Goal: Task Accomplishment & Management: Manage account settings

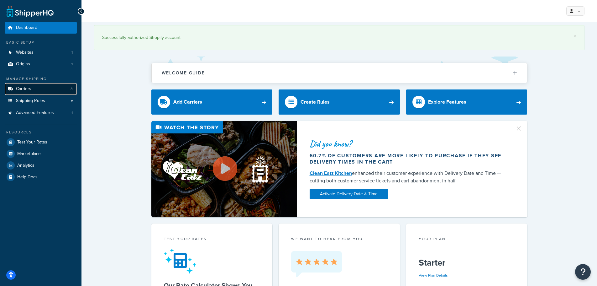
click at [34, 91] on link "Carriers 3" at bounding box center [41, 89] width 72 height 12
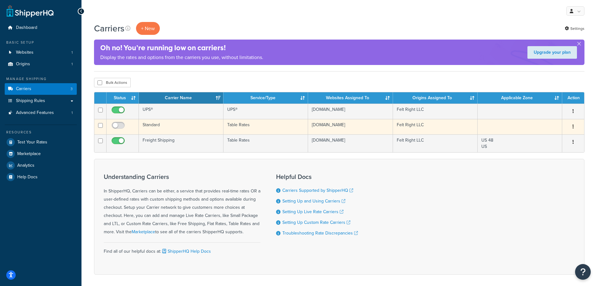
click at [571, 126] on button "button" at bounding box center [573, 127] width 9 height 10
click at [560, 139] on link "Edit" at bounding box center [548, 139] width 50 height 13
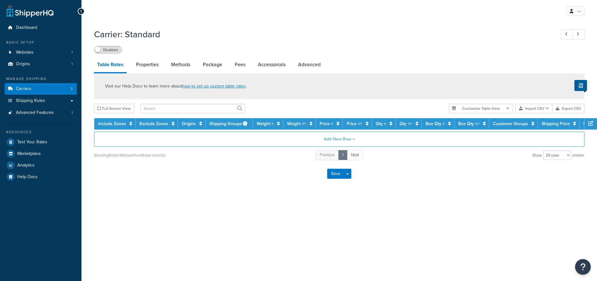
select select "25"
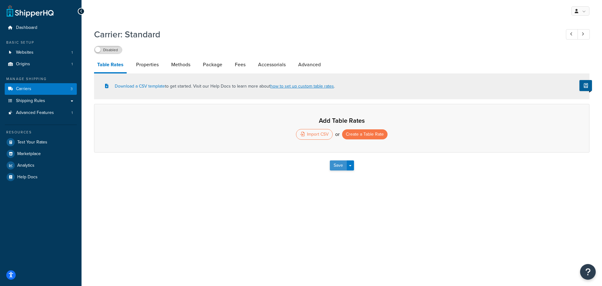
click at [337, 165] on button "Save" at bounding box center [338, 165] width 17 height 10
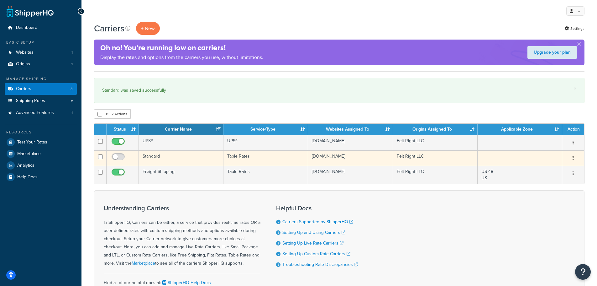
click at [575, 158] on button "button" at bounding box center [573, 158] width 9 height 10
click at [548, 197] on link "Delete" at bounding box center [548, 196] width 50 height 13
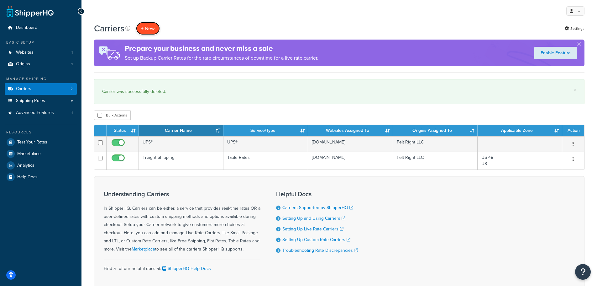
click at [145, 28] on button "+ New" at bounding box center [148, 28] width 24 height 13
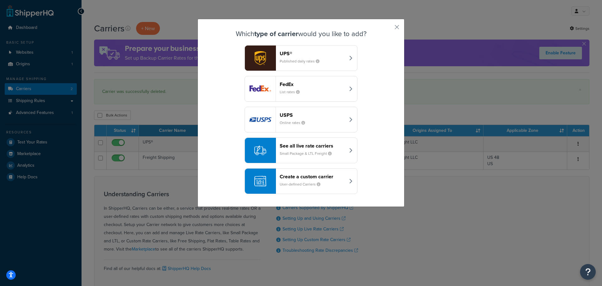
click at [264, 180] on div "button" at bounding box center [260, 180] width 31 height 25
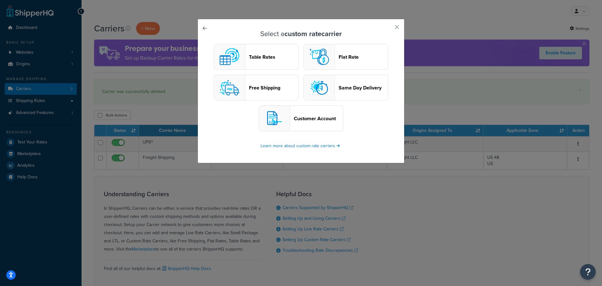
click at [262, 56] on header "Table Rates" at bounding box center [273, 57] width 49 height 6
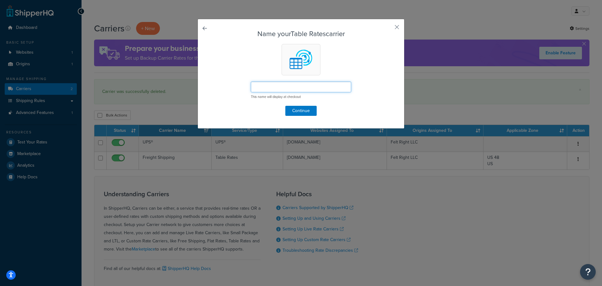
click at [270, 87] on input "text" at bounding box center [301, 87] width 100 height 11
type input "Standard"
click at [305, 112] on button "Continue" at bounding box center [300, 111] width 31 height 10
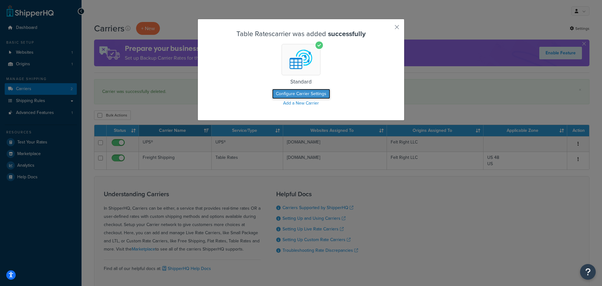
click at [297, 94] on button "Configure Carrier Settings" at bounding box center [301, 94] width 58 height 10
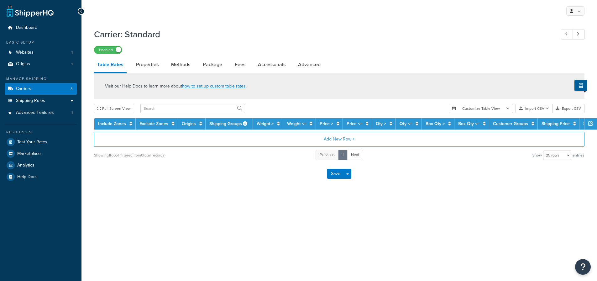
select select "25"
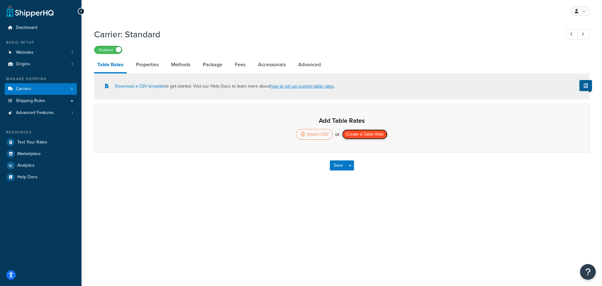
click at [364, 135] on button "Create a Table Rate" at bounding box center [364, 134] width 45 height 10
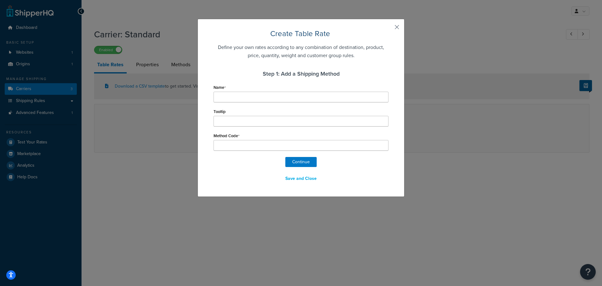
click at [388, 29] on button "button" at bounding box center [388, 30] width 2 height 2
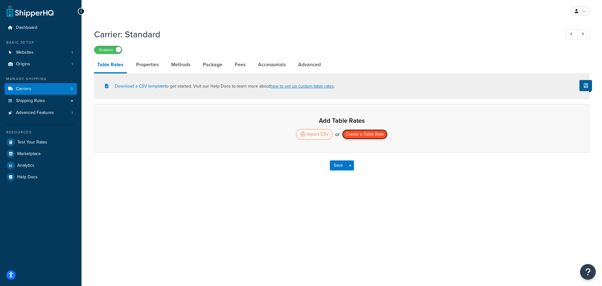
click at [359, 135] on button "Create a Table Rate" at bounding box center [364, 134] width 45 height 10
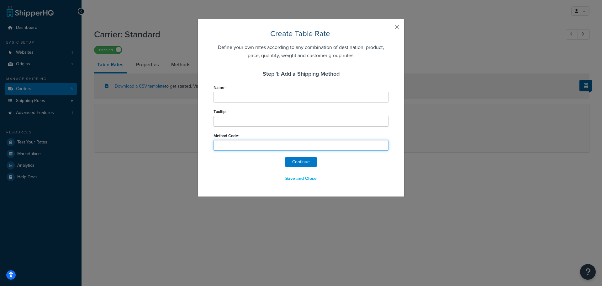
click at [279, 144] on input "Method Code" at bounding box center [300, 145] width 175 height 11
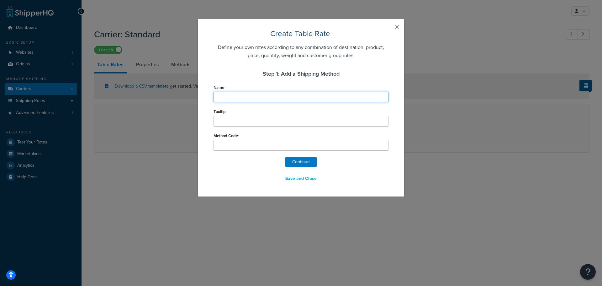
click at [267, 93] on input "Name" at bounding box center [300, 97] width 175 height 11
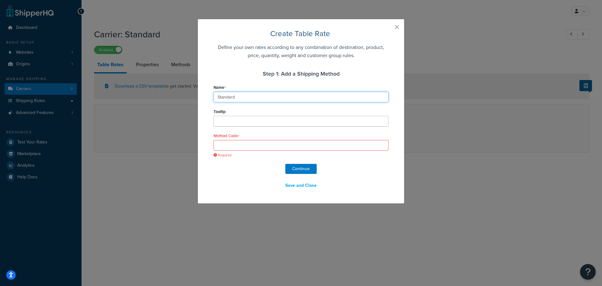
type input "Standard"
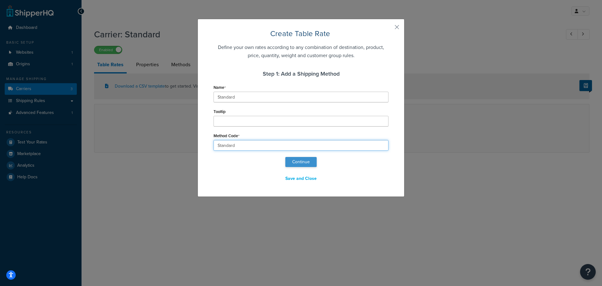
type input "Standard"
click at [297, 159] on button "Continue" at bounding box center [300, 162] width 31 height 10
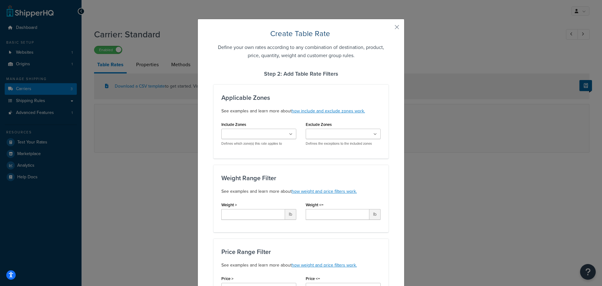
select select "182508"
click at [289, 136] on icon at bounding box center [290, 134] width 3 height 4
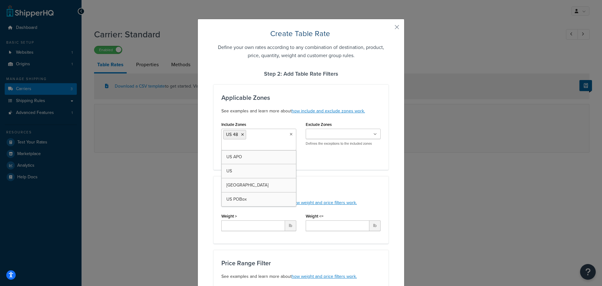
click at [364, 157] on div "Include Zones US 48 US APO US Canada US POBox Defines which zone(s) this rate a…" at bounding box center [301, 141] width 169 height 42
click at [367, 133] on ul at bounding box center [343, 134] width 75 height 10
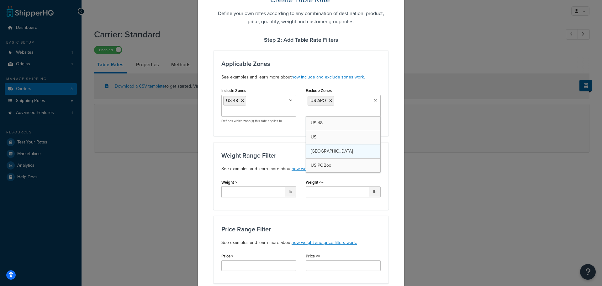
scroll to position [31, 0]
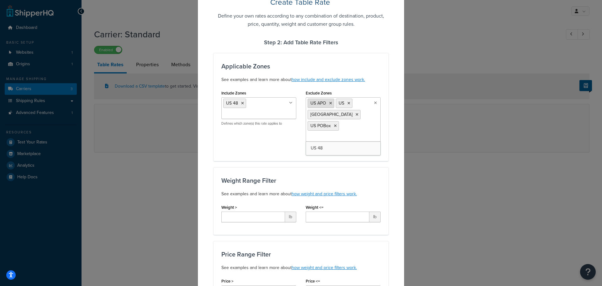
click at [328, 105] on li "US APO" at bounding box center [321, 102] width 27 height 9
click at [326, 103] on li "US APO" at bounding box center [321, 102] width 27 height 9
click at [329, 103] on icon at bounding box center [330, 103] width 3 height 4
click at [319, 103] on icon at bounding box center [320, 103] width 3 height 4
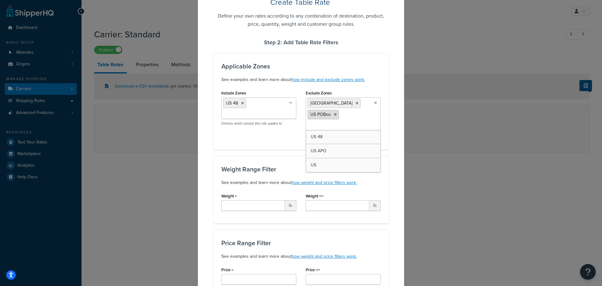
click at [355, 103] on icon at bounding box center [356, 103] width 3 height 4
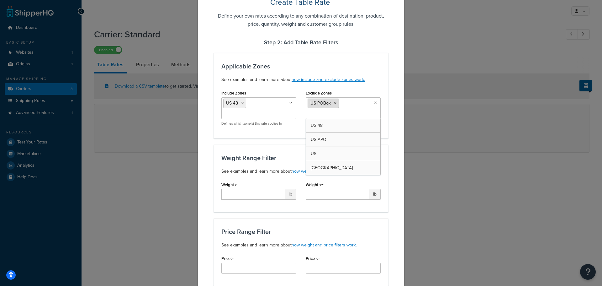
click at [334, 104] on icon at bounding box center [335, 103] width 3 height 4
click at [283, 133] on div "Applicable Zones See examples and learn more about how include and exclude zone…" at bounding box center [300, 95] width 175 height 85
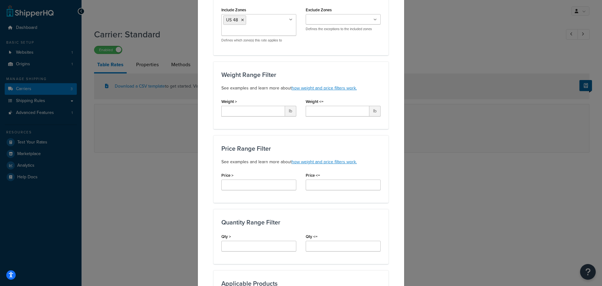
scroll to position [125, 0]
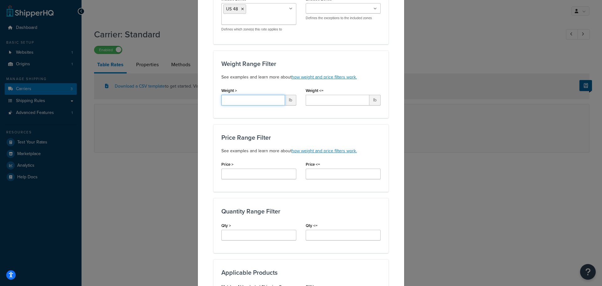
click at [260, 101] on input "Weight >" at bounding box center [253, 100] width 64 height 11
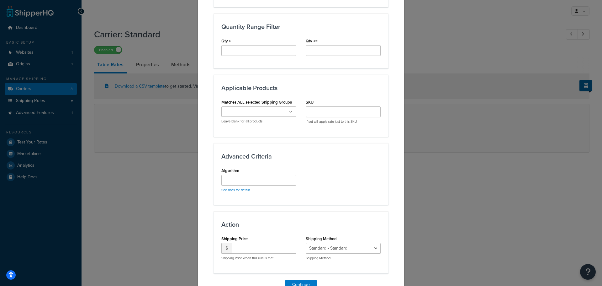
scroll to position [313, 0]
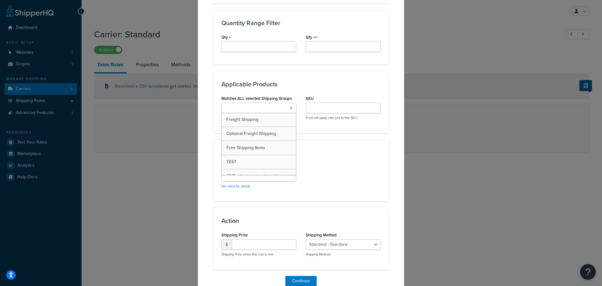
click at [290, 108] on icon at bounding box center [291, 108] width 3 height 4
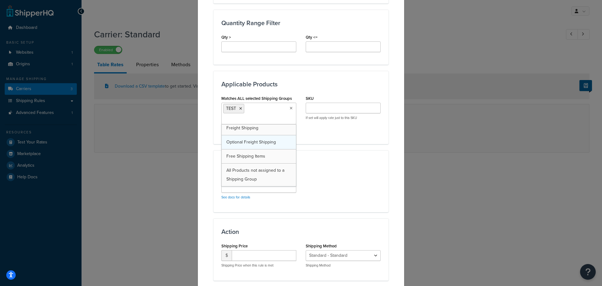
scroll to position [3, 0]
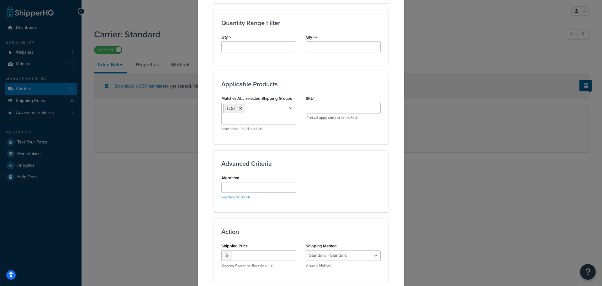
click at [339, 137] on div "Applicable Products Matches ALL selected Shipping Groups TEST Freight Shipping …" at bounding box center [300, 107] width 175 height 73
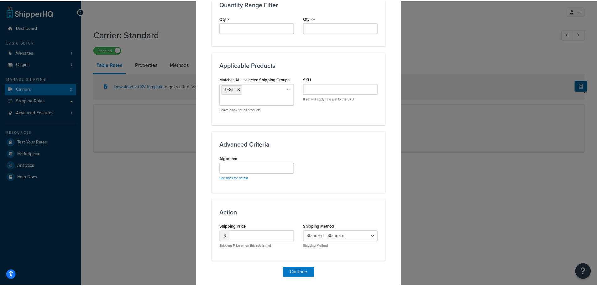
scroll to position [354, 0]
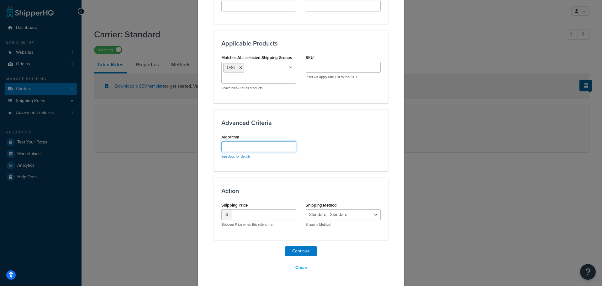
click at [261, 149] on input "Algorithm" at bounding box center [258, 146] width 75 height 11
click at [325, 127] on div "Advanced Criteria Algorithm See docs for details" at bounding box center [300, 140] width 175 height 62
click at [269, 149] on input "Algorithm" at bounding box center [258, 146] width 75 height 11
click at [314, 127] on div "Advanced Criteria Algorithm See docs for details" at bounding box center [300, 140] width 175 height 62
click at [295, 268] on button "Close" at bounding box center [301, 267] width 20 height 11
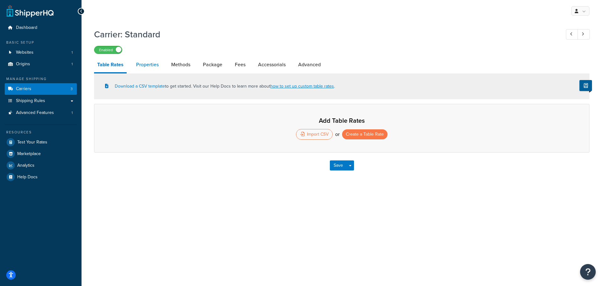
click at [146, 65] on link "Properties" at bounding box center [147, 64] width 29 height 15
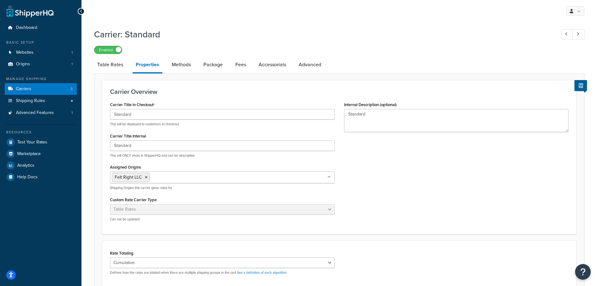
click at [80, 13] on icon at bounding box center [81, 11] width 3 height 4
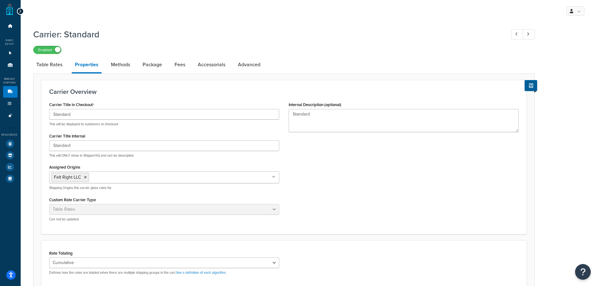
click at [21, 12] on icon at bounding box center [20, 11] width 3 height 4
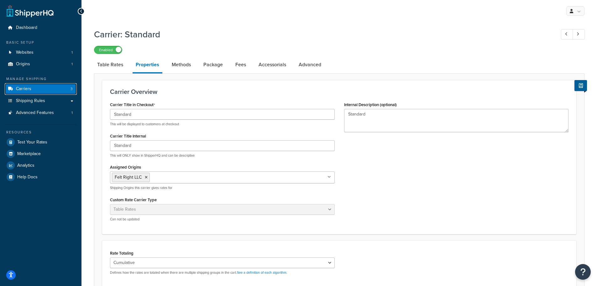
click at [25, 86] on span "Carriers" at bounding box center [23, 88] width 15 height 5
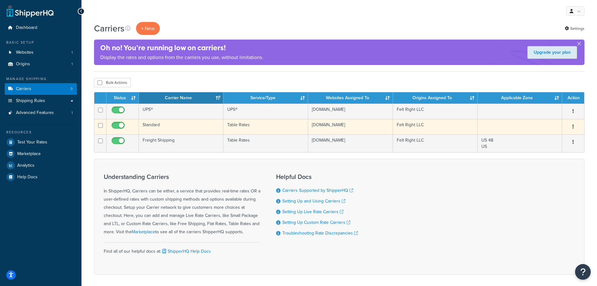
click at [576, 127] on button "button" at bounding box center [573, 127] width 9 height 10
click at [547, 165] on link "Delete" at bounding box center [548, 165] width 50 height 13
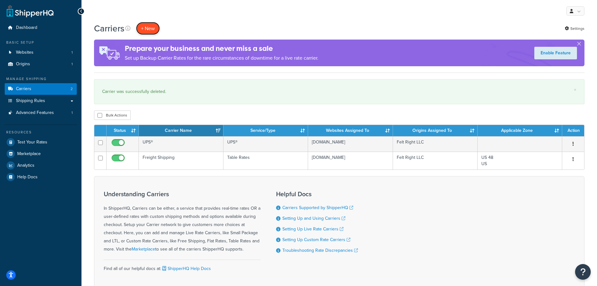
click at [148, 29] on button "+ New" at bounding box center [148, 28] width 24 height 13
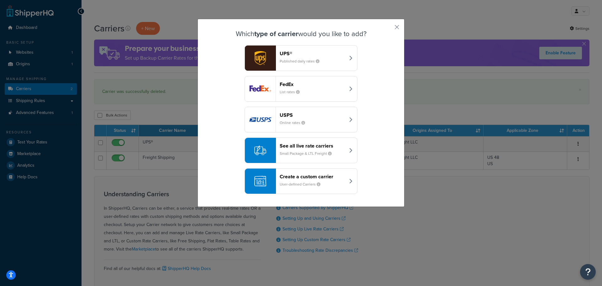
click at [284, 179] on div "Create a custom carrier User-defined Carriers" at bounding box center [313, 180] width 66 height 15
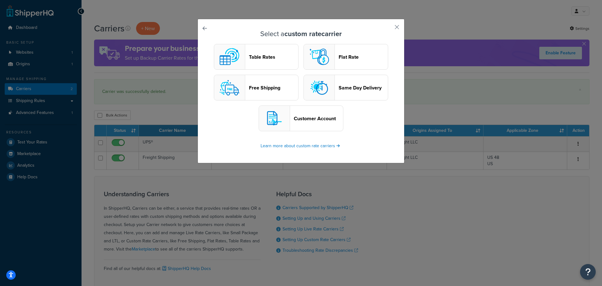
click at [258, 57] on header "Table Rates" at bounding box center [273, 57] width 49 height 6
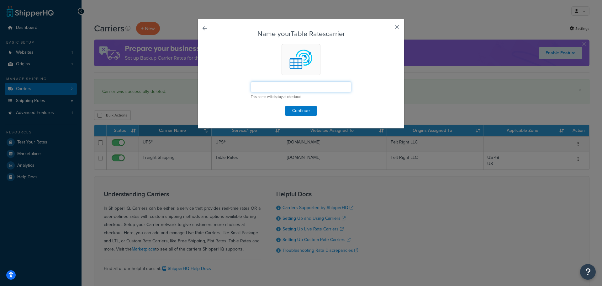
click at [273, 86] on input "text" at bounding box center [301, 87] width 100 height 11
type input "Standard"
click at [306, 111] on button "Continue" at bounding box center [300, 111] width 31 height 10
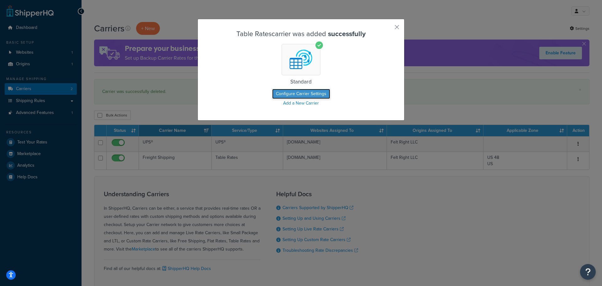
click at [295, 92] on button "Configure Carrier Settings" at bounding box center [301, 94] width 58 height 10
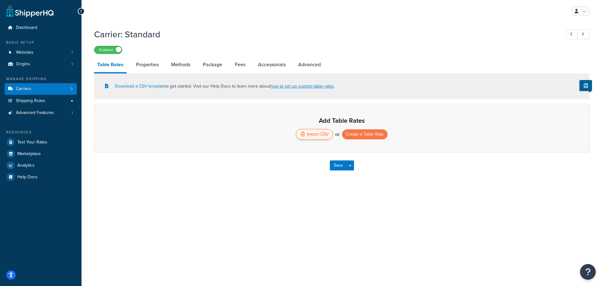
click at [324, 134] on div "Import CSV" at bounding box center [314, 134] width 37 height 11
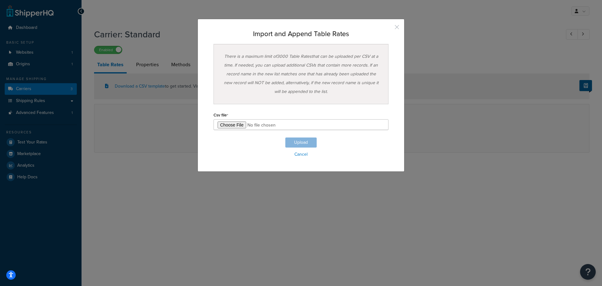
click at [388, 29] on button "button" at bounding box center [388, 30] width 2 height 2
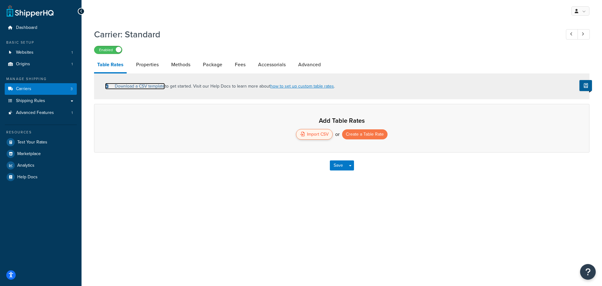
click at [144, 86] on link "Download a CSV template" at bounding box center [135, 86] width 60 height 7
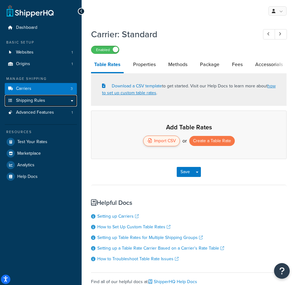
click at [56, 102] on link "Shipping Rules" at bounding box center [41, 101] width 72 height 12
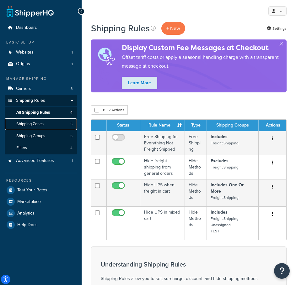
click at [42, 127] on span "Shipping Zones" at bounding box center [29, 124] width 27 height 5
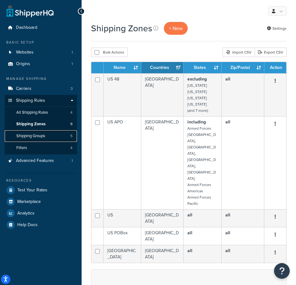
click at [37, 132] on link "Shipping Groups 5" at bounding box center [41, 136] width 72 height 12
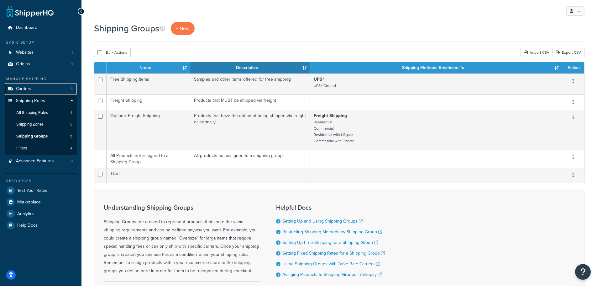
click at [36, 89] on link "Carriers 3" at bounding box center [41, 89] width 72 height 12
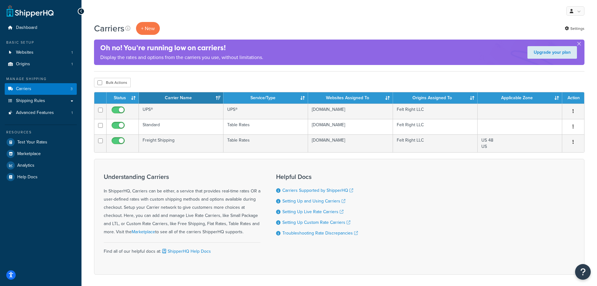
click at [573, 127] on icon "button" at bounding box center [573, 126] width 1 height 4
click at [549, 141] on link "Edit" at bounding box center [548, 139] width 50 height 13
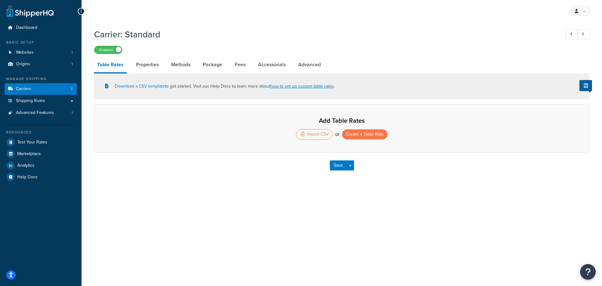
click at [316, 134] on div "Import CSV" at bounding box center [314, 134] width 37 height 11
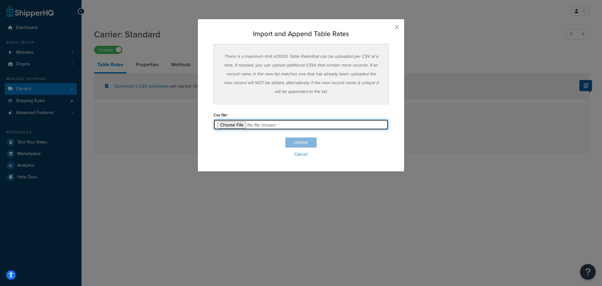
click at [224, 126] on input "file" at bounding box center [300, 124] width 175 height 11
type input "C:\fakepath\ShipperHQ Weighted Table Rates Import.csv"
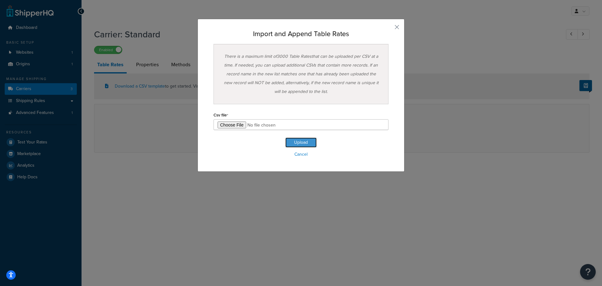
click at [297, 140] on button "Upload" at bounding box center [300, 142] width 31 height 10
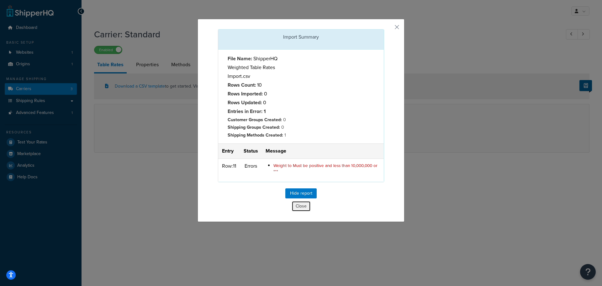
click at [297, 208] on button "Close" at bounding box center [301, 206] width 19 height 11
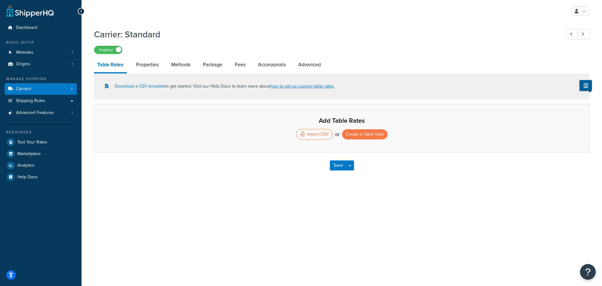
click at [314, 132] on div "Import CSV" at bounding box center [314, 134] width 37 height 11
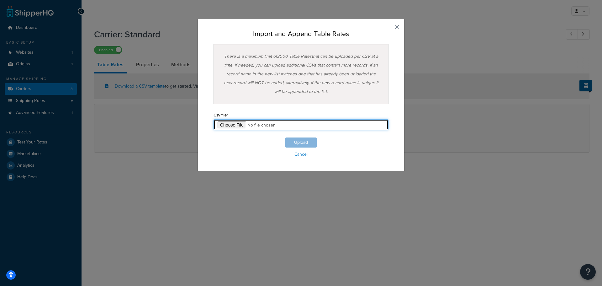
click at [237, 124] on input "file" at bounding box center [300, 124] width 175 height 11
type input "C:\fakepath\ShipperHQ Weighted Table Rates Import.csv"
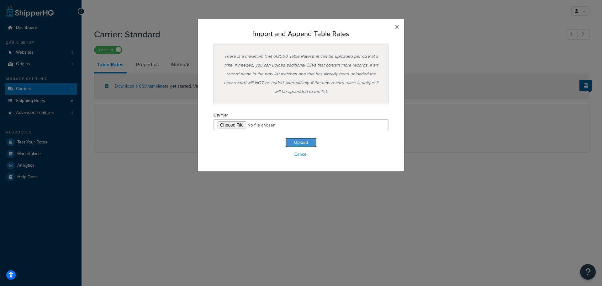
click at [297, 143] on button "Upload" at bounding box center [300, 142] width 31 height 10
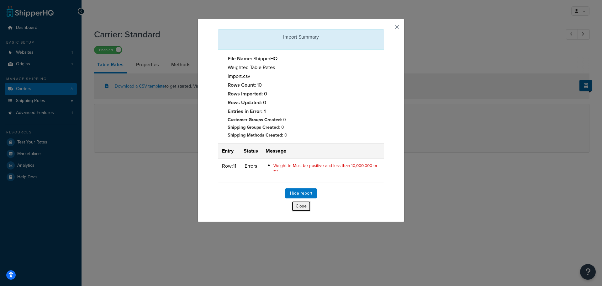
click at [303, 208] on button "Close" at bounding box center [301, 206] width 19 height 11
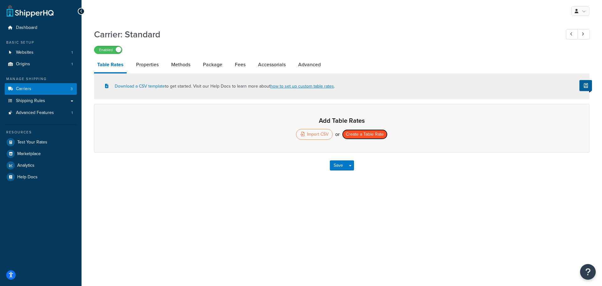
click at [370, 135] on button "Create a Table Rate" at bounding box center [364, 134] width 45 height 10
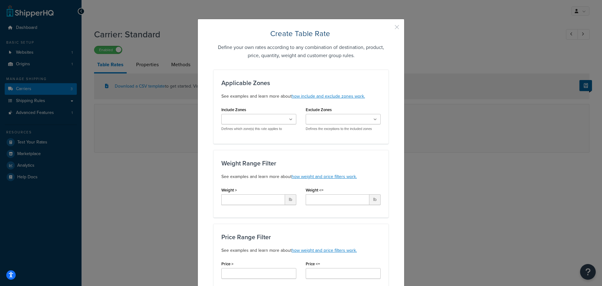
click at [388, 29] on button "button" at bounding box center [388, 30] width 2 height 2
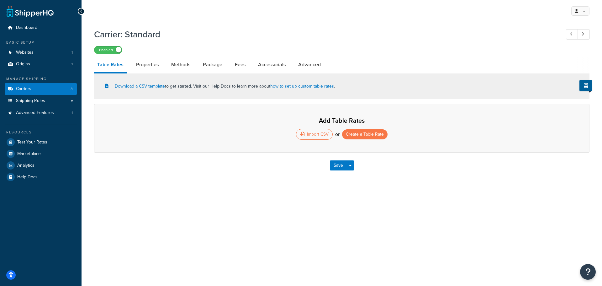
click at [312, 134] on div "Import CSV" at bounding box center [314, 134] width 37 height 11
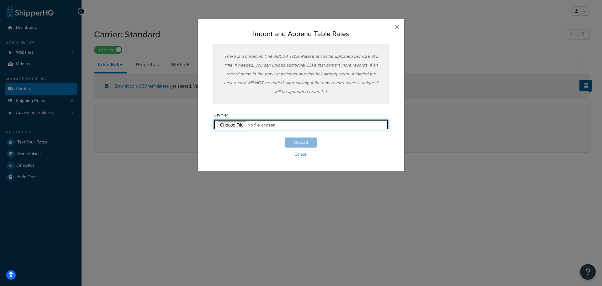
click at [224, 124] on input "file" at bounding box center [300, 124] width 175 height 11
type input "C:\fakepath\ShipperHQ Weighted Table Rates Import.csv"
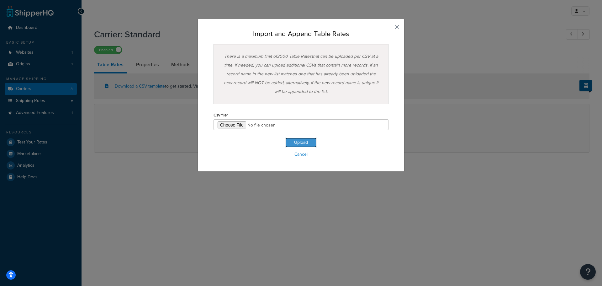
click at [300, 141] on button "Upload" at bounding box center [300, 142] width 31 height 10
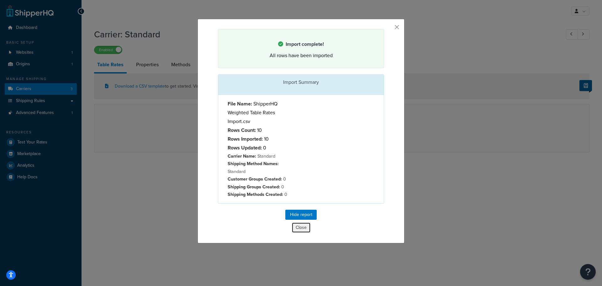
click at [294, 228] on button "Close" at bounding box center [301, 227] width 19 height 11
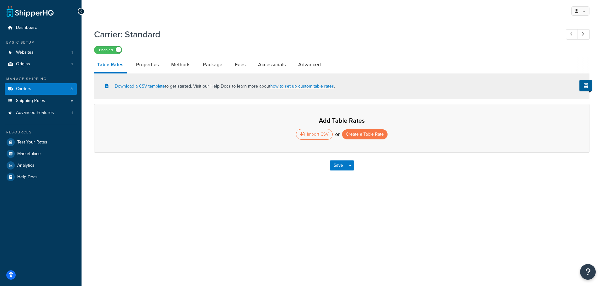
select select "25"
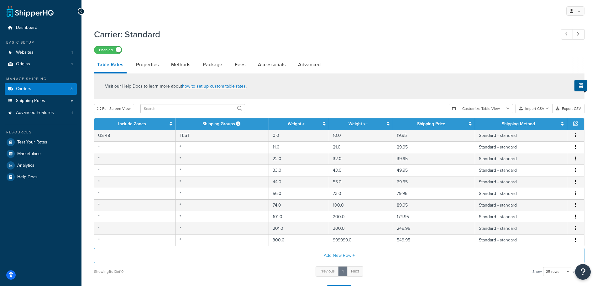
click at [577, 137] on button "button" at bounding box center [575, 135] width 5 height 7
click at [591, 107] on div "Carrier: Standard Enabled Table Rates Properties Methods Package Fees Accessori…" at bounding box center [340, 171] width 516 height 293
click at [577, 147] on button "button" at bounding box center [575, 147] width 5 height 7
click at [541, 135] on div "Edit" at bounding box center [544, 135] width 45 height 13
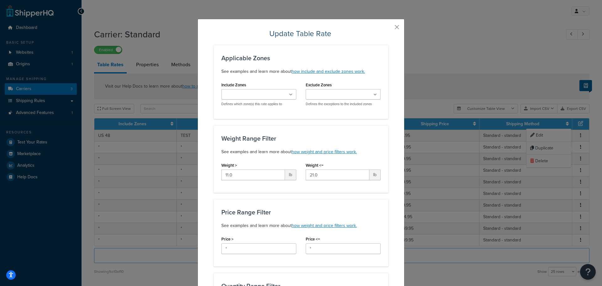
click at [277, 95] on ul at bounding box center [258, 94] width 75 height 10
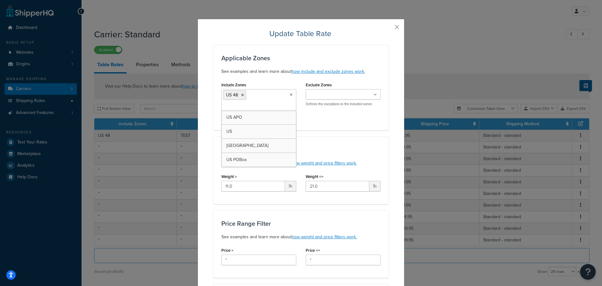
click at [330, 119] on div "Include Zones US 48 US APO US Canada US POBox Defines which zone(s) this rate a…" at bounding box center [301, 101] width 169 height 42
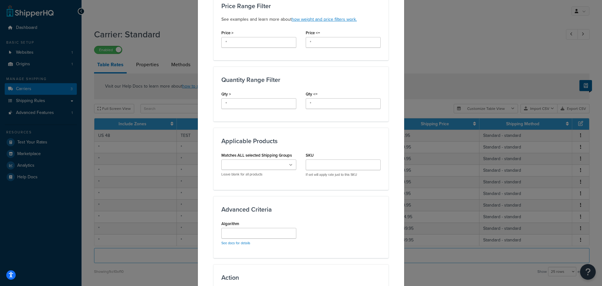
scroll to position [219, 0]
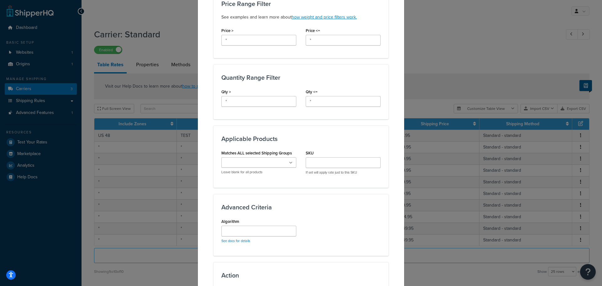
click at [289, 164] on icon at bounding box center [290, 163] width 3 height 4
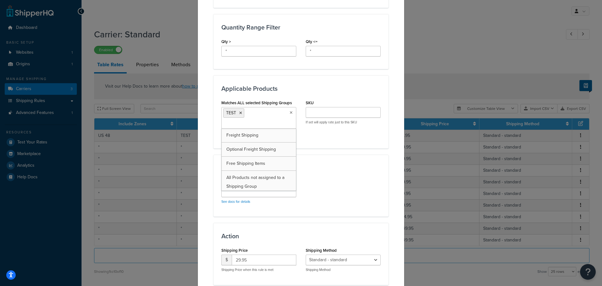
scroll to position [315, 0]
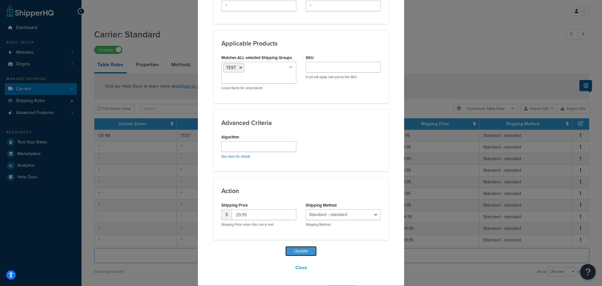
click at [299, 252] on button "Update" at bounding box center [300, 251] width 31 height 10
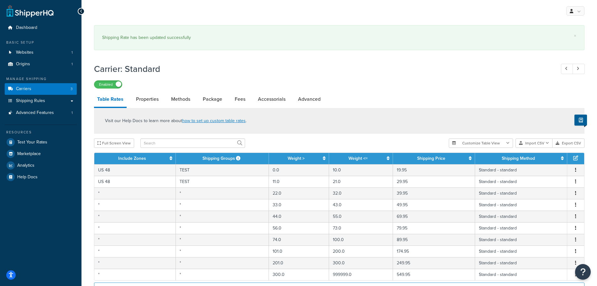
click at [576, 195] on icon "button" at bounding box center [575, 193] width 1 height 4
click at [538, 180] on div "Edit" at bounding box center [544, 181] width 45 height 13
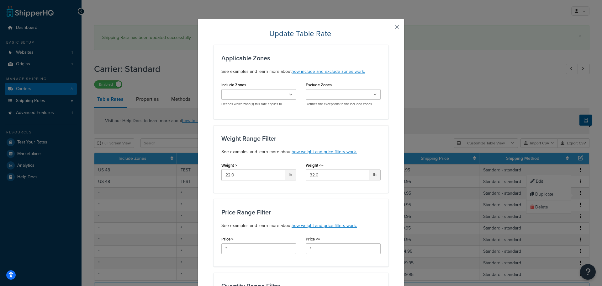
click at [279, 92] on ul at bounding box center [258, 94] width 75 height 10
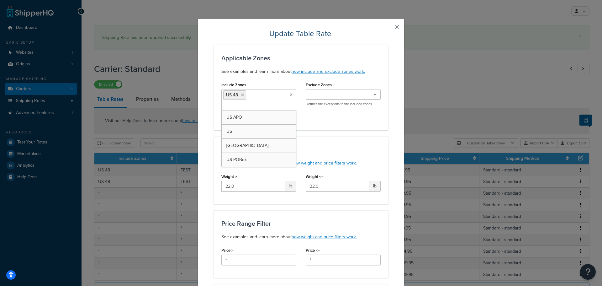
scroll to position [157, 0]
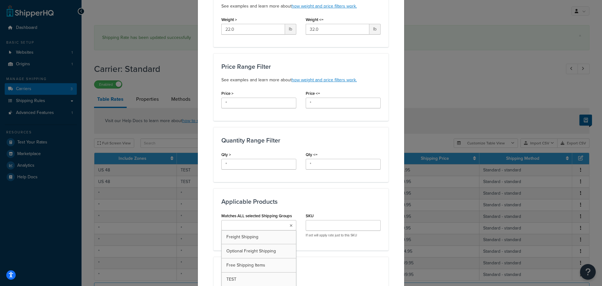
click at [266, 228] on input "Matches ALL selected Shipping Groups" at bounding box center [250, 225] width 55 height 7
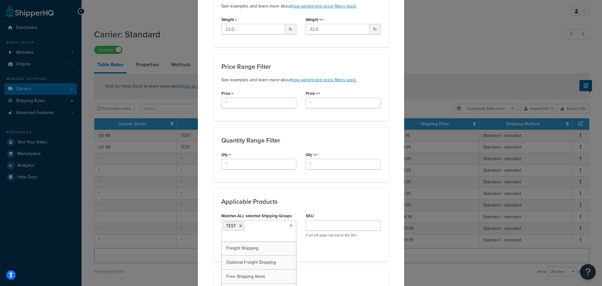
click at [360, 190] on div "Applicable Products Matches ALL selected Shipping Groups TEST Freight Shipping …" at bounding box center [300, 224] width 175 height 73
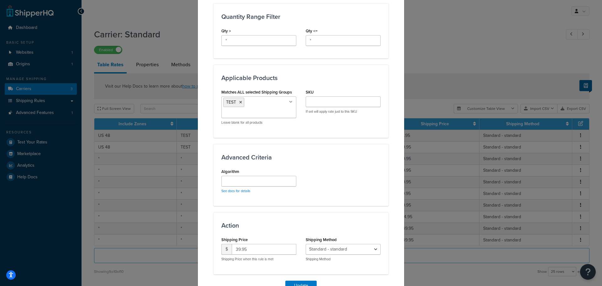
scroll to position [313, 0]
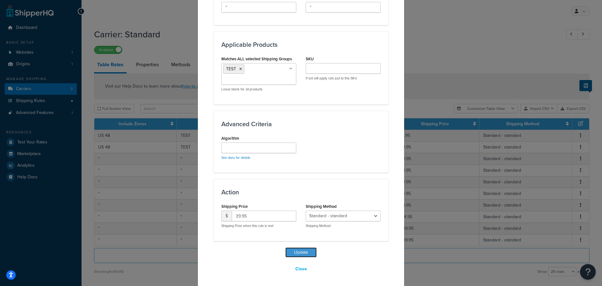
click at [303, 251] on button "Update" at bounding box center [300, 252] width 31 height 10
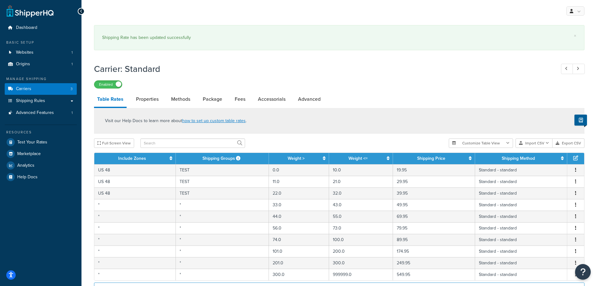
click at [575, 204] on icon "button" at bounding box center [575, 204] width 1 height 4
click at [541, 195] on div "Edit" at bounding box center [544, 193] width 45 height 13
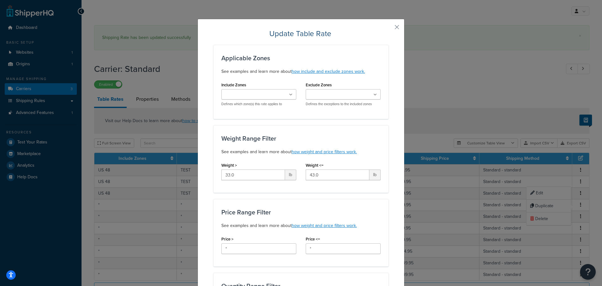
click at [289, 93] on icon at bounding box center [290, 95] width 3 height 4
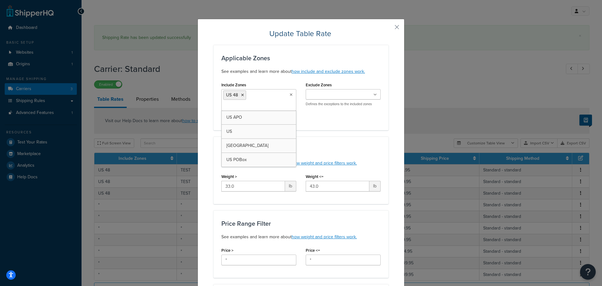
click at [325, 118] on div "Include Zones US 48 US APO US Canada US POBox Defines which zone(s) this rate a…" at bounding box center [301, 101] width 169 height 42
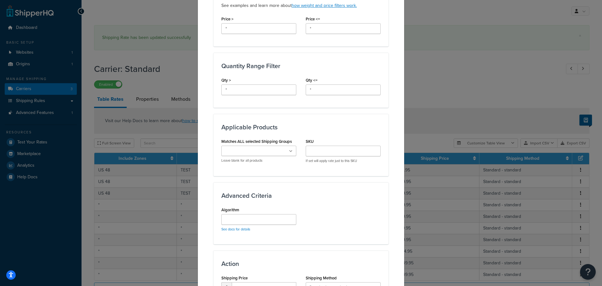
scroll to position [282, 0]
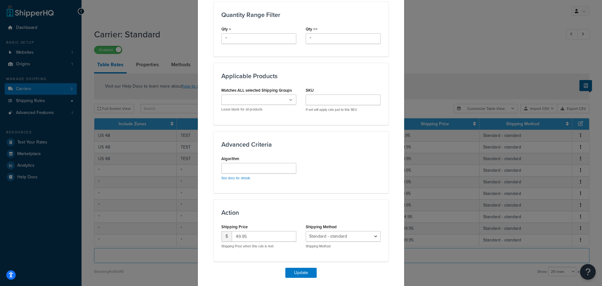
click at [275, 99] on ul at bounding box center [258, 99] width 75 height 10
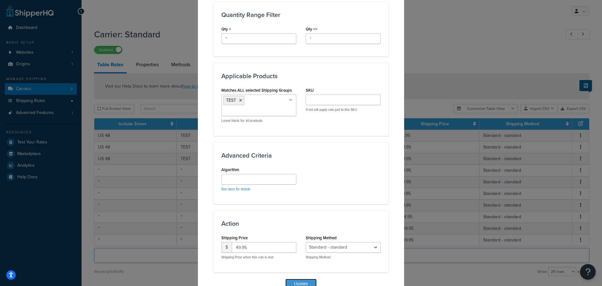
click at [294, 280] on button "Update" at bounding box center [300, 283] width 31 height 10
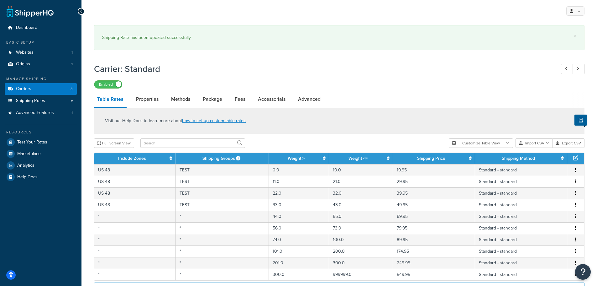
click at [575, 217] on icon "button" at bounding box center [575, 216] width 1 height 4
click at [546, 205] on div "Edit" at bounding box center [544, 204] width 45 height 13
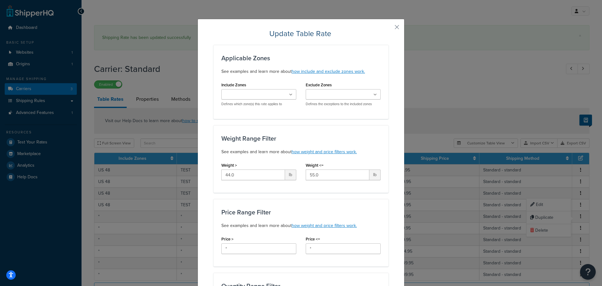
click at [251, 93] on input "Include Zones" at bounding box center [250, 94] width 55 height 7
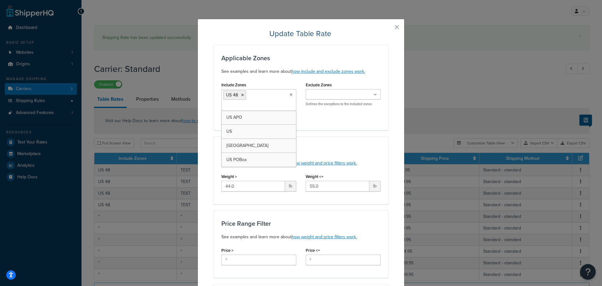
click at [326, 119] on div "Include Zones US 48 US APO US Canada US POBox Defines which zone(s) this rate a…" at bounding box center [301, 101] width 169 height 42
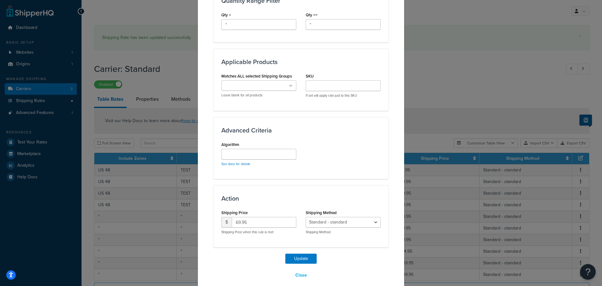
scroll to position [304, 0]
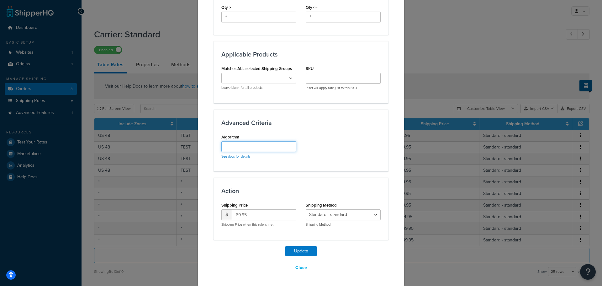
click at [266, 146] on input "Algorithm" at bounding box center [258, 146] width 75 height 11
click at [264, 76] on input "Matches ALL selected Shipping Groups" at bounding box center [250, 78] width 55 height 7
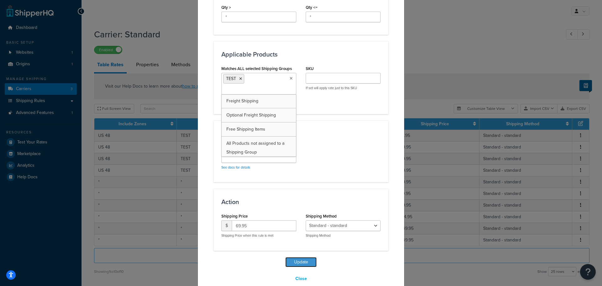
click at [298, 260] on button "Update" at bounding box center [300, 262] width 31 height 10
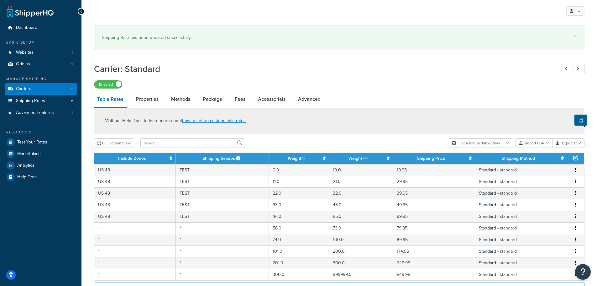
click at [574, 226] on button "button" at bounding box center [575, 227] width 5 height 7
click at [544, 218] on div "Edit" at bounding box center [544, 216] width 45 height 13
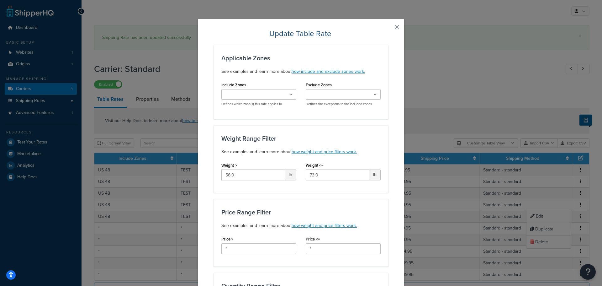
click at [286, 93] on ul at bounding box center [258, 94] width 75 height 10
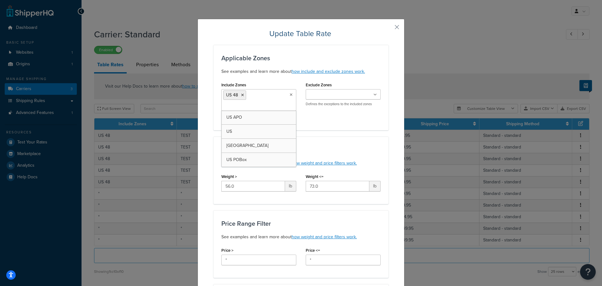
click at [313, 117] on div "Include Zones US 48 US APO US Canada US POBox Defines which zone(s) this rate a…" at bounding box center [301, 101] width 169 height 42
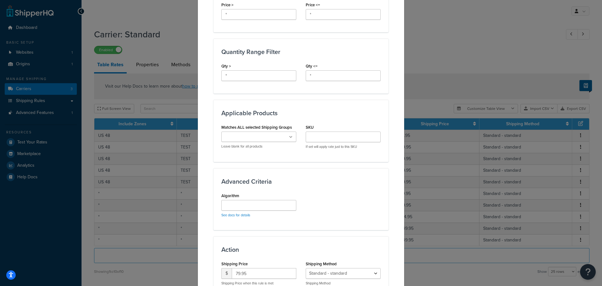
scroll to position [251, 0]
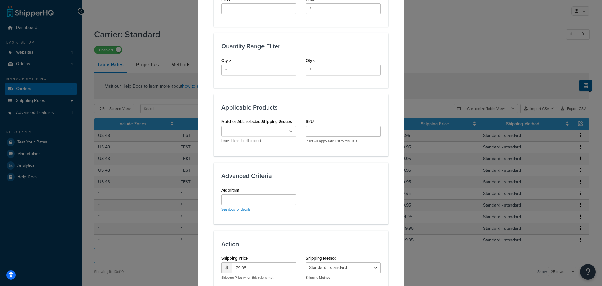
click at [285, 131] on ul at bounding box center [258, 131] width 75 height 10
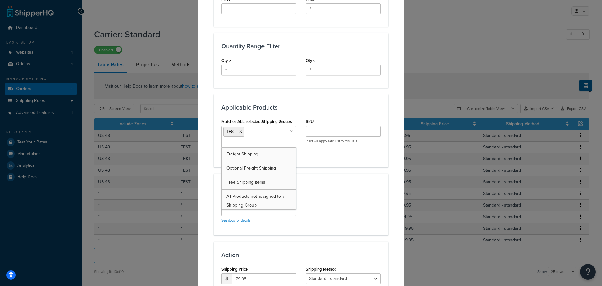
scroll to position [315, 0]
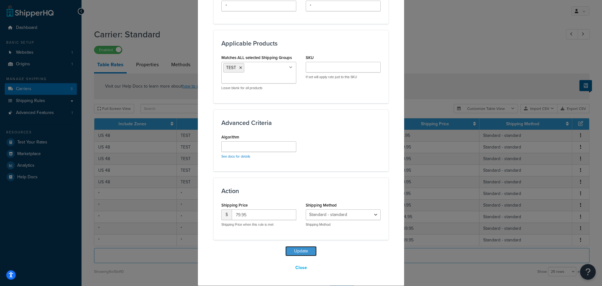
click at [301, 248] on button "Update" at bounding box center [300, 251] width 31 height 10
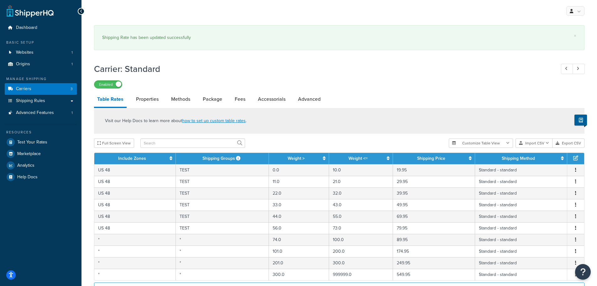
click at [576, 240] on icon "button" at bounding box center [575, 239] width 1 height 4
click at [550, 229] on div "Edit" at bounding box center [544, 227] width 45 height 13
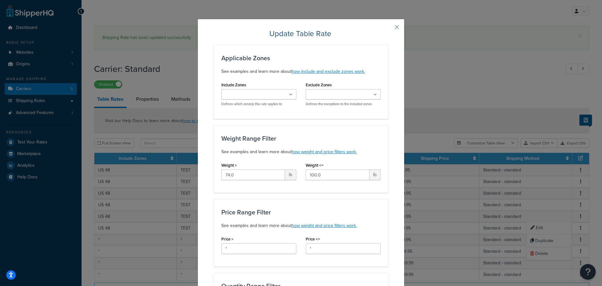
click at [270, 97] on input "Include Zones" at bounding box center [250, 94] width 55 height 7
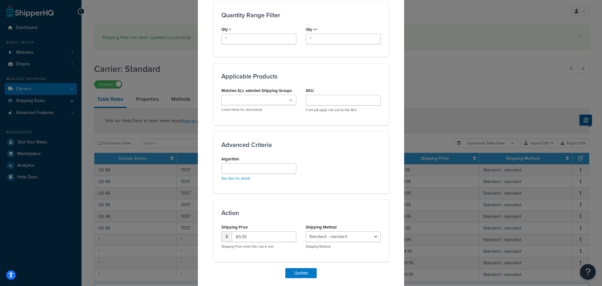
scroll to position [282, 0]
click at [286, 100] on ul at bounding box center [258, 99] width 75 height 10
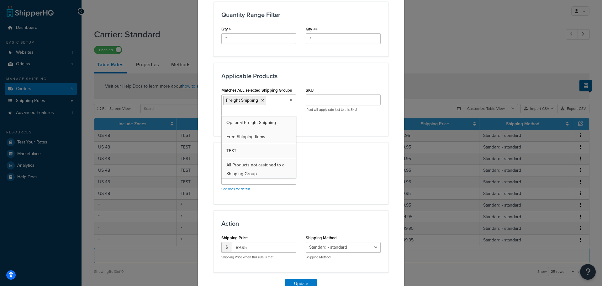
click at [290, 98] on icon at bounding box center [291, 100] width 3 height 4
click at [257, 101] on li "Freight Shipping" at bounding box center [244, 100] width 43 height 9
click at [258, 100] on li "Freight Shipping" at bounding box center [244, 100] width 43 height 9
click at [261, 101] on icon at bounding box center [262, 100] width 3 height 4
click at [299, 281] on button "Update" at bounding box center [300, 283] width 31 height 10
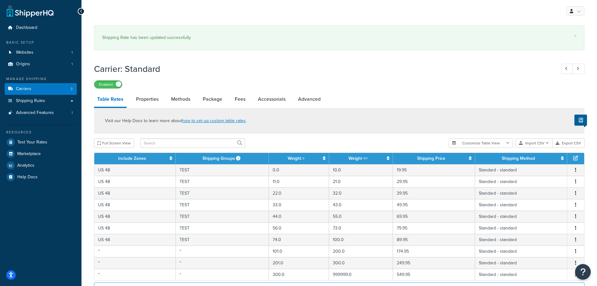
click at [575, 253] on icon "button" at bounding box center [575, 251] width 1 height 4
click at [543, 239] on div "Edit" at bounding box center [544, 239] width 45 height 13
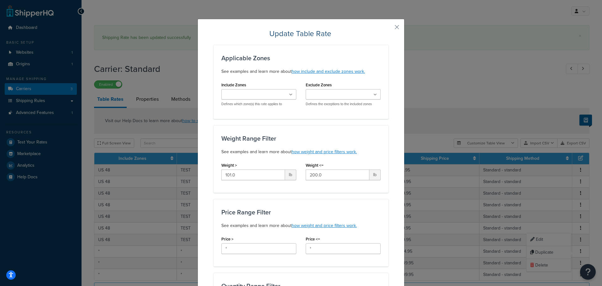
click at [289, 94] on icon at bounding box center [290, 95] width 3 height 4
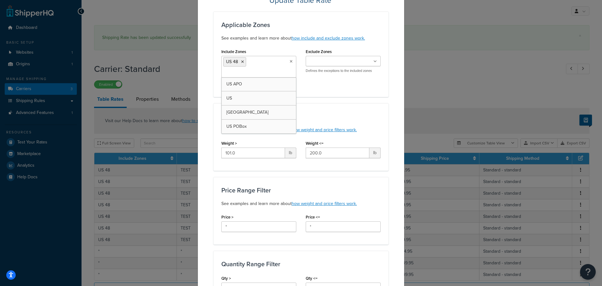
scroll to position [157, 0]
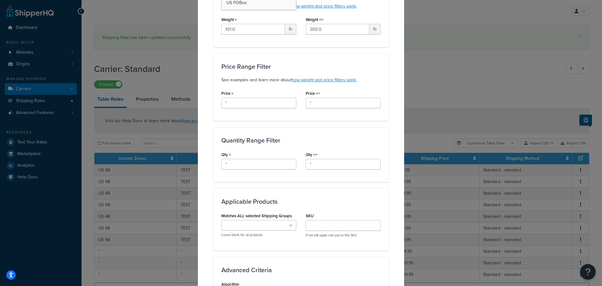
click at [289, 227] on icon at bounding box center [290, 226] width 3 height 4
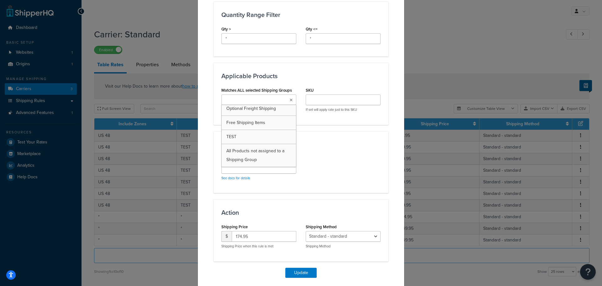
scroll to position [3, 0]
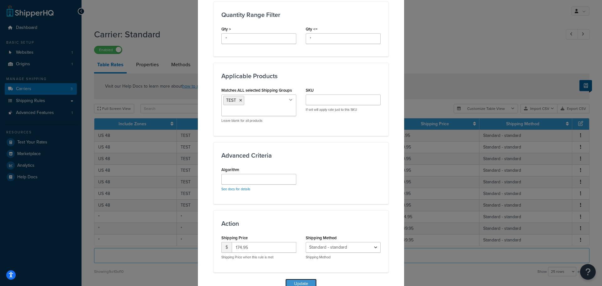
click at [302, 280] on button "Update" at bounding box center [300, 283] width 31 height 10
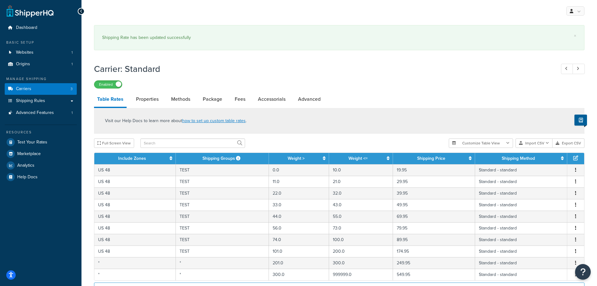
click at [576, 262] on icon "button" at bounding box center [575, 262] width 1 height 4
click at [541, 250] on div "Edit" at bounding box center [544, 251] width 45 height 13
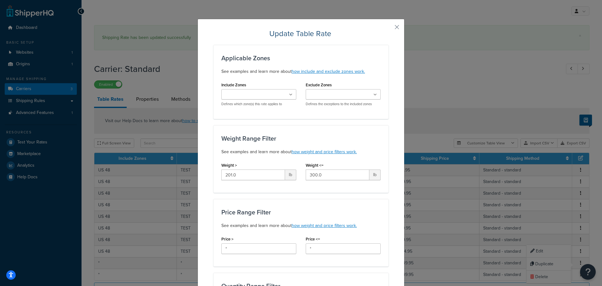
click at [289, 93] on icon at bounding box center [290, 95] width 3 height 4
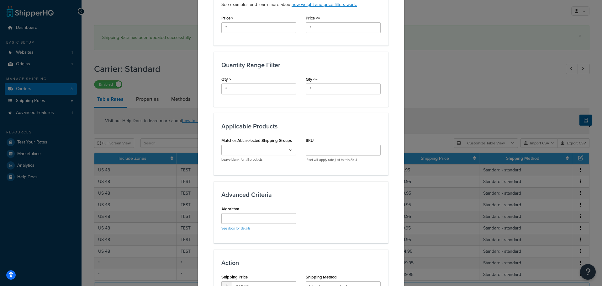
scroll to position [251, 0]
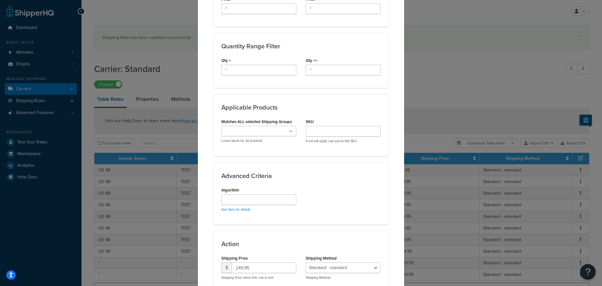
click at [289, 132] on icon at bounding box center [290, 131] width 3 height 4
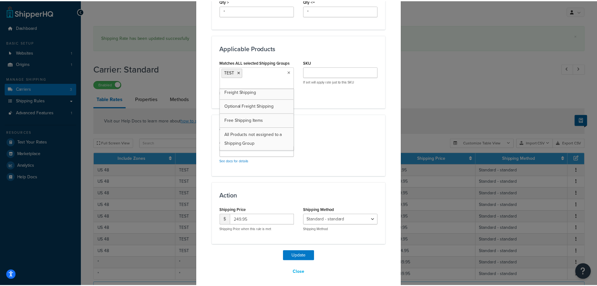
scroll to position [315, 0]
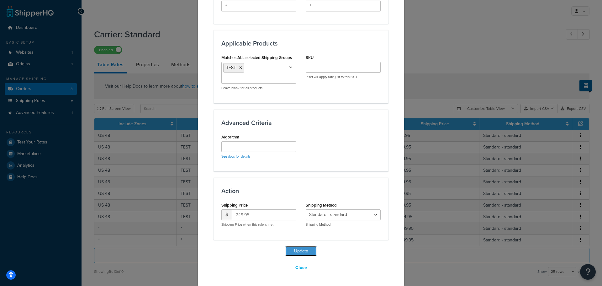
click at [297, 254] on button "Update" at bounding box center [300, 251] width 31 height 10
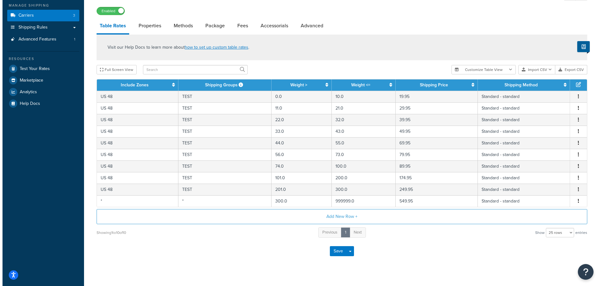
scroll to position [80, 0]
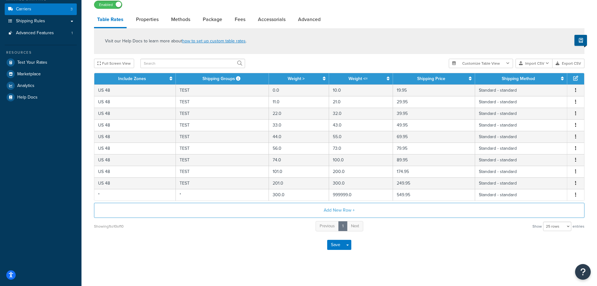
click at [576, 197] on icon "button" at bounding box center [575, 194] width 1 height 4
click at [538, 185] on div "Edit" at bounding box center [544, 182] width 45 height 13
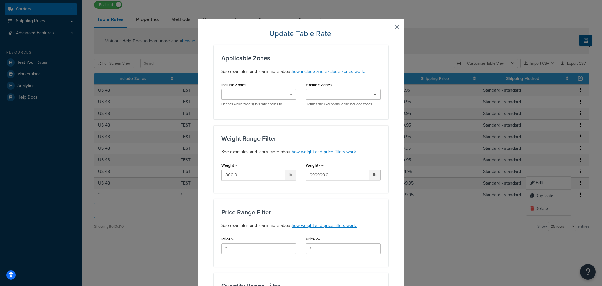
click at [290, 95] on ul at bounding box center [258, 94] width 75 height 10
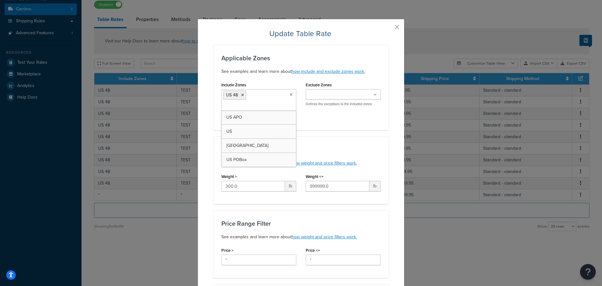
click at [328, 118] on div "Include Zones US 48 US APO US Canada US POBox Defines which zone(s) this rate a…" at bounding box center [301, 101] width 169 height 42
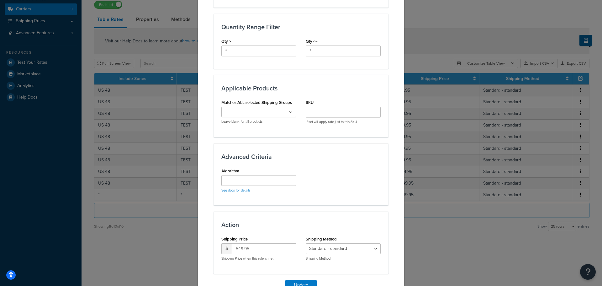
scroll to position [304, 0]
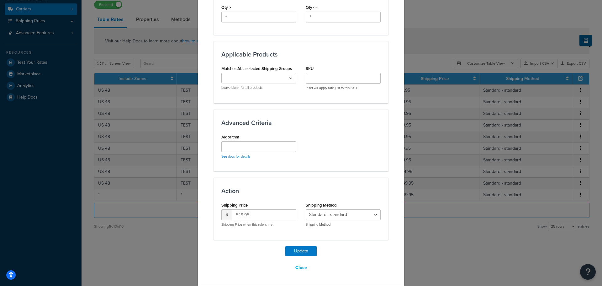
click at [277, 75] on ul at bounding box center [258, 78] width 75 height 10
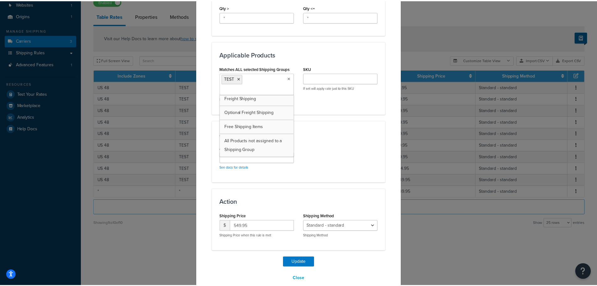
scroll to position [49, 0]
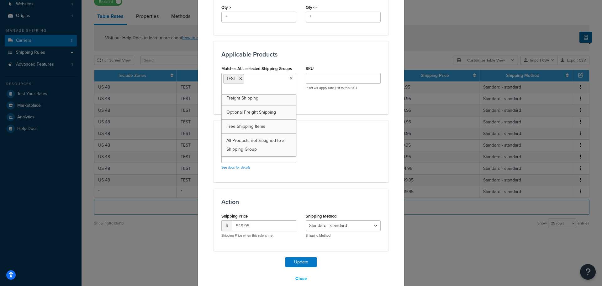
click at [319, 148] on div "Algorithm See docs for details" at bounding box center [301, 158] width 169 height 31
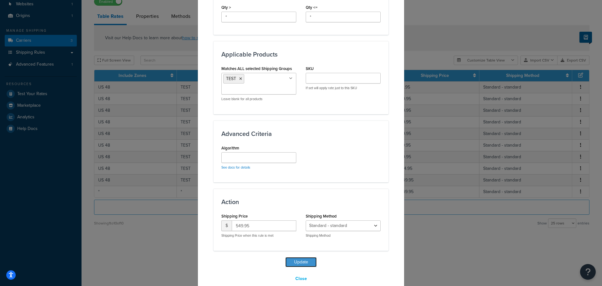
click at [298, 262] on button "Update" at bounding box center [300, 262] width 31 height 10
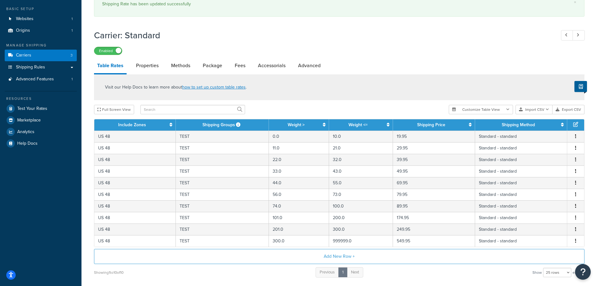
scroll to position [84, 0]
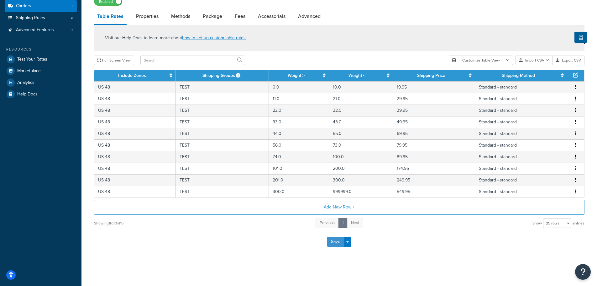
click at [334, 242] on button "Save" at bounding box center [335, 241] width 17 height 10
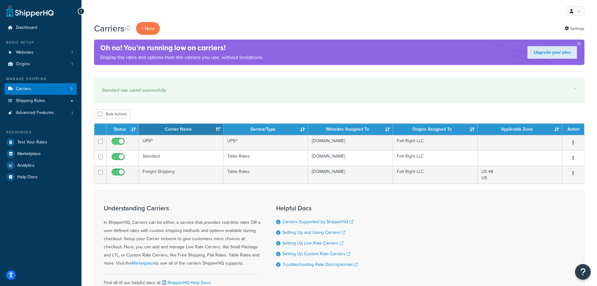
click at [121, 139] on input "checkbox" at bounding box center [118, 143] width 17 height 8
checkbox input "false"
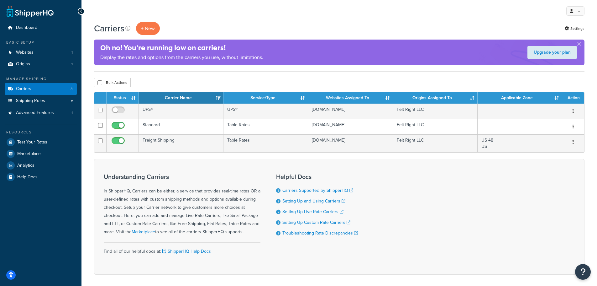
click at [572, 125] on button "button" at bounding box center [573, 127] width 9 height 10
click at [552, 142] on link "Edit" at bounding box center [548, 139] width 50 height 13
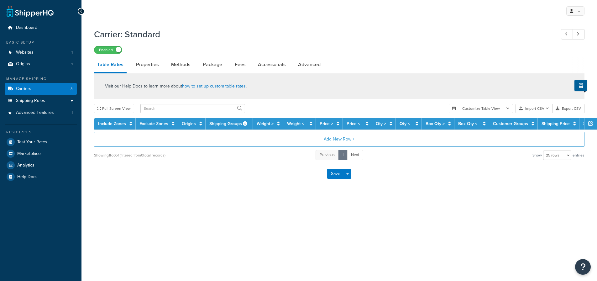
select select "25"
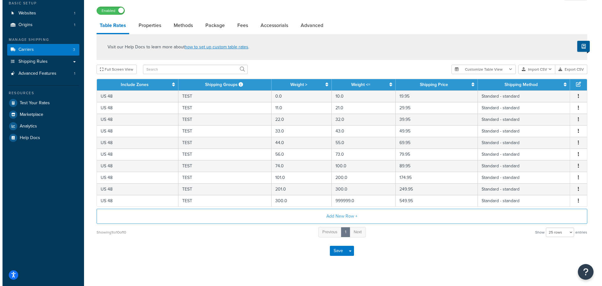
scroll to position [49, 0]
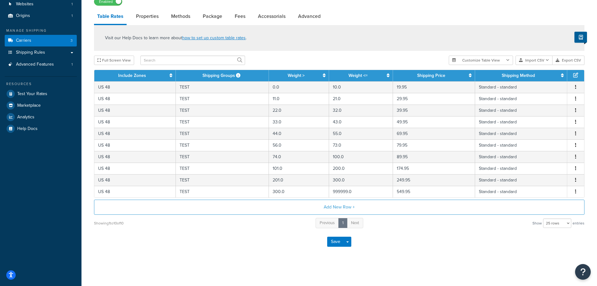
click at [349, 205] on button "Add New Row +" at bounding box center [339, 206] width 491 height 15
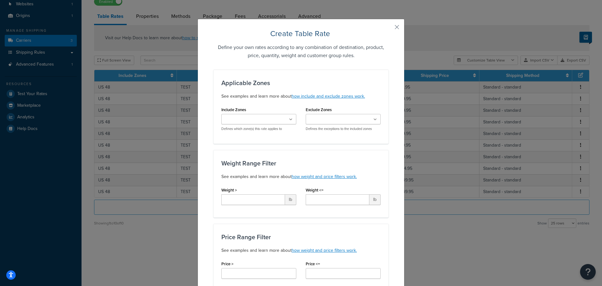
click at [280, 120] on ul at bounding box center [258, 119] width 75 height 10
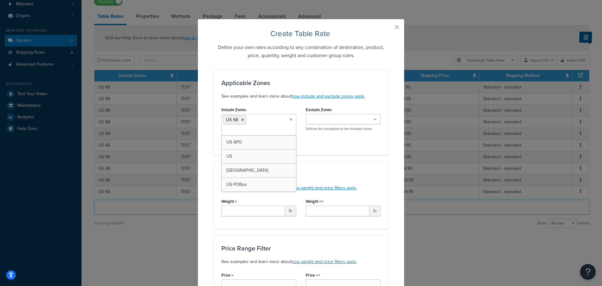
click at [322, 140] on div "Include Zones US 48 US APO US Canada US POBox Defines which zone(s) this rate a…" at bounding box center [301, 126] width 169 height 42
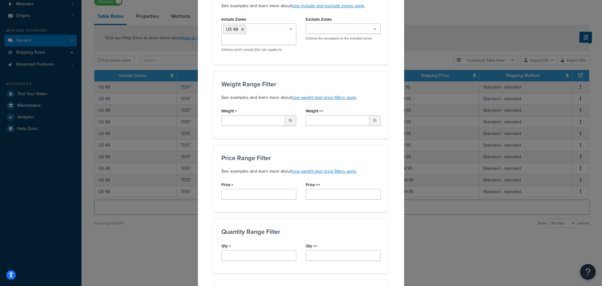
scroll to position [94, 0]
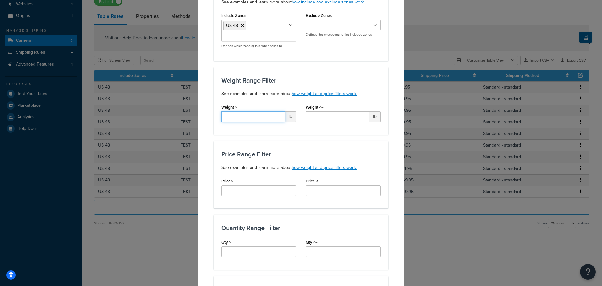
click at [271, 118] on input "Weight >" at bounding box center [253, 116] width 64 height 11
type input "0"
type input "10"
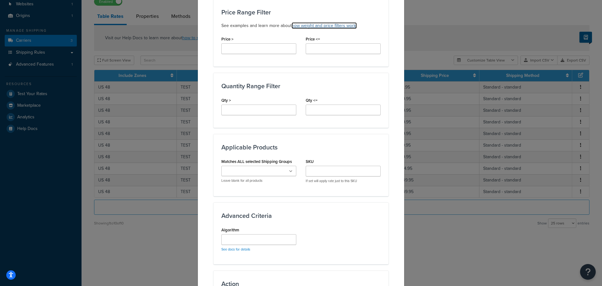
scroll to position [282, 0]
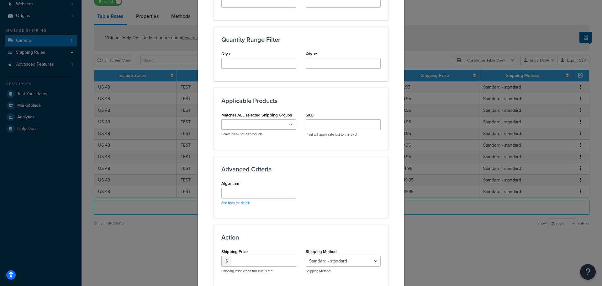
click at [289, 125] on icon at bounding box center [290, 125] width 3 height 4
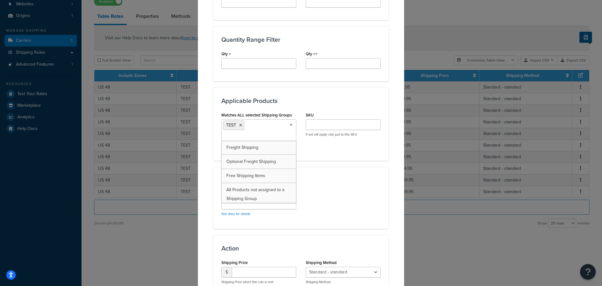
click at [325, 167] on div "Advanced Criteria Algorithm See docs for details" at bounding box center [300, 198] width 175 height 62
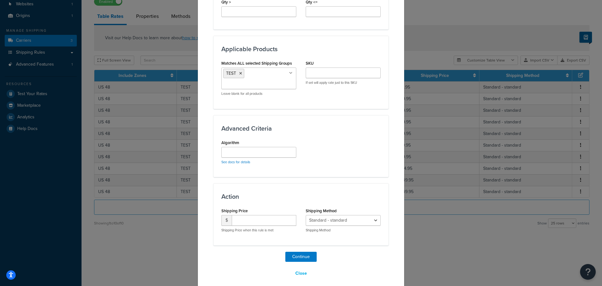
scroll to position [339, 0]
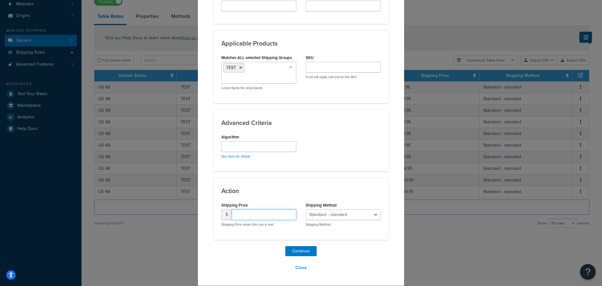
click at [255, 214] on input "number" at bounding box center [264, 214] width 65 height 11
click at [372, 215] on select "Standard - standard" at bounding box center [343, 214] width 75 height 11
click at [355, 197] on div "Action Shipping Price $ Shipping Price when this rule is met Shipping Method St…" at bounding box center [300, 208] width 175 height 62
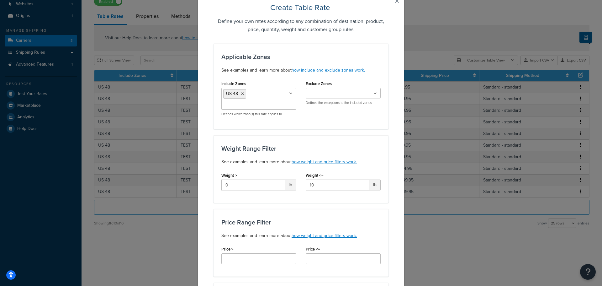
scroll to position [0, 0]
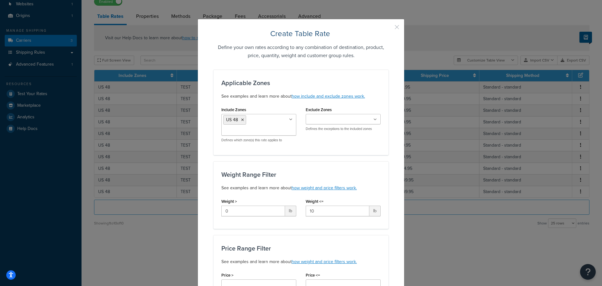
click at [388, 29] on button "button" at bounding box center [388, 30] width 2 height 2
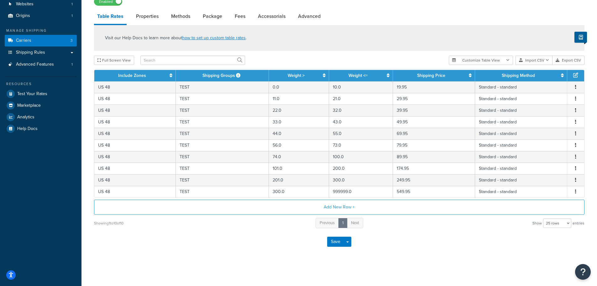
click at [576, 61] on button "Export CSV" at bounding box center [569, 59] width 32 height 9
click at [535, 60] on button "Import CSV" at bounding box center [534, 59] width 37 height 9
click at [543, 65] on div "Customize Table View Show all columns Show selected columns Import CSV Import a…" at bounding box center [517, 59] width 136 height 9
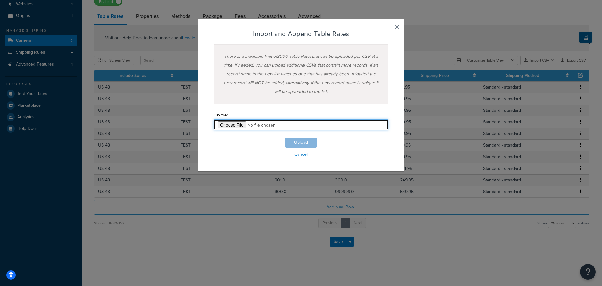
click at [238, 124] on input "file" at bounding box center [300, 124] width 175 height 11
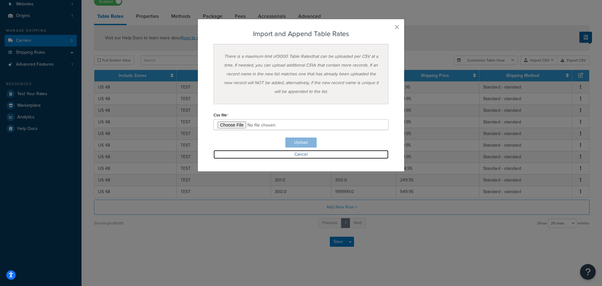
click at [298, 154] on link "Cancel" at bounding box center [300, 154] width 175 height 9
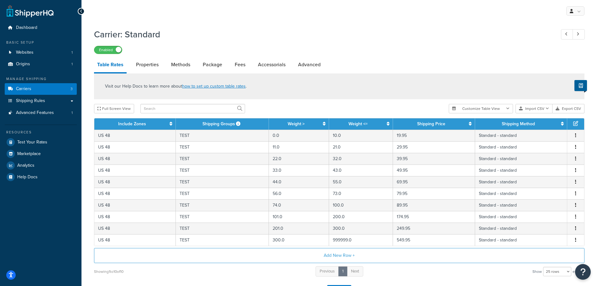
click at [539, 111] on button "Import CSV" at bounding box center [534, 108] width 37 height 9
click at [544, 113] on div "Customize Table View Show all columns Show selected columns Import CSV Import a…" at bounding box center [517, 108] width 136 height 9
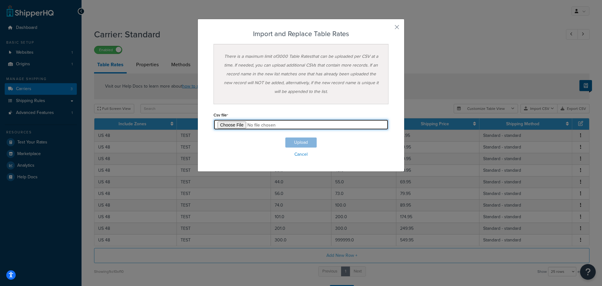
click at [240, 123] on input "file" at bounding box center [300, 124] width 175 height 11
type input "C:\fakepath\Table Rate Export-2025-09-16 0246.csv"
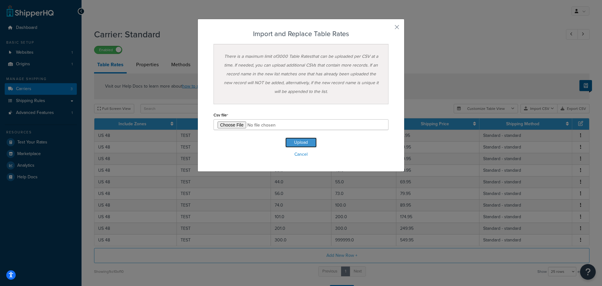
click at [299, 143] on button "Upload" at bounding box center [300, 142] width 31 height 10
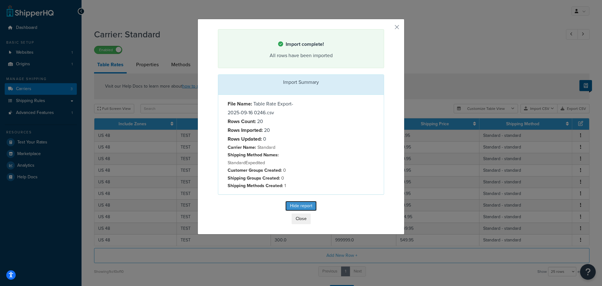
click at [300, 204] on button "Hide report" at bounding box center [300, 206] width 31 height 10
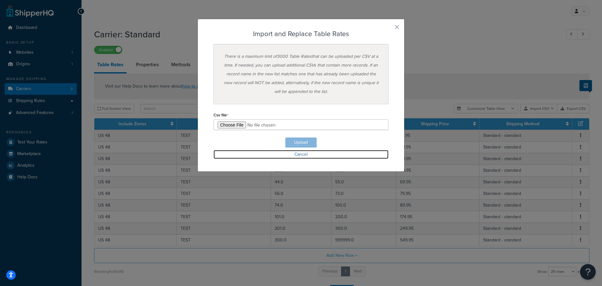
click at [297, 154] on link "Cancel" at bounding box center [300, 154] width 175 height 9
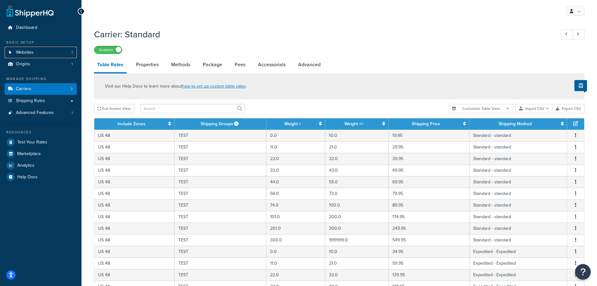
click at [34, 50] on link "Websites 1" at bounding box center [41, 53] width 72 height 12
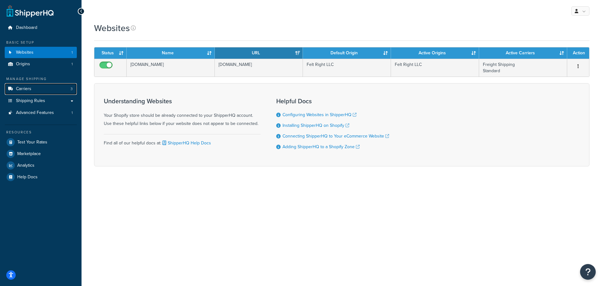
click at [33, 88] on link "Carriers 3" at bounding box center [41, 89] width 72 height 12
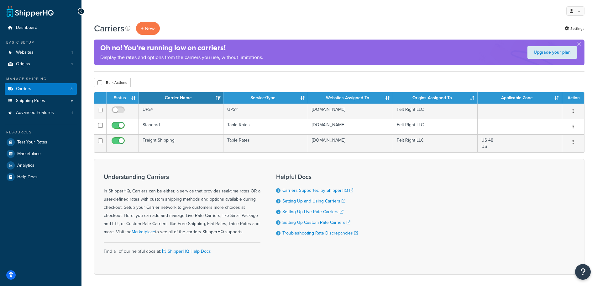
click at [574, 127] on icon "button" at bounding box center [573, 126] width 1 height 4
click at [547, 138] on link "Edit" at bounding box center [548, 139] width 50 height 13
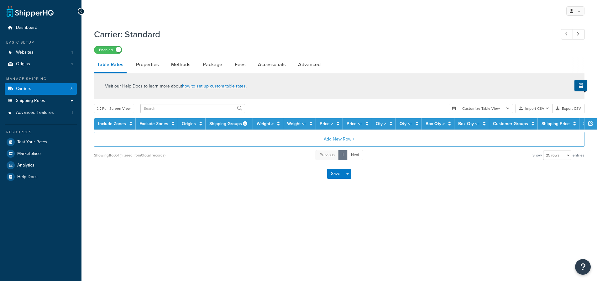
select select "25"
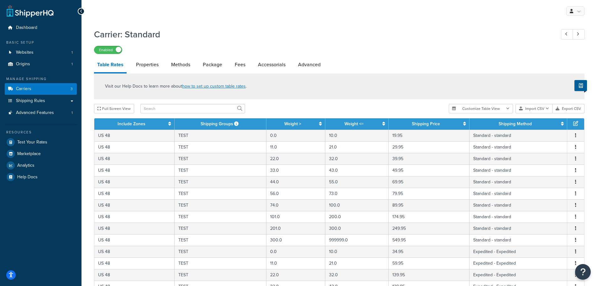
click at [141, 34] on h1 "Carrier: Standard" at bounding box center [321, 34] width 455 height 12
click at [149, 65] on link "Properties" at bounding box center [147, 64] width 29 height 15
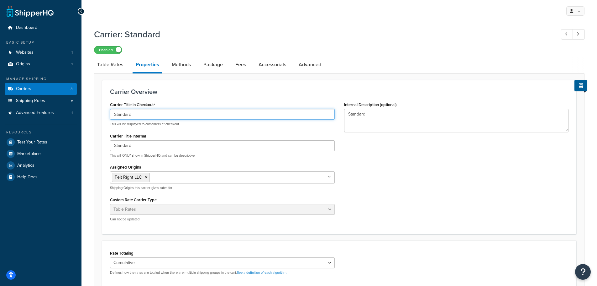
drag, startPoint x: 148, startPoint y: 115, endPoint x: 76, endPoint y: 115, distance: 72.4
click at [76, 115] on div "Dashboard Basic Setup Websites 1 Origins 1 Manage Shipping Carriers 3 Shipping …" at bounding box center [298, 207] width 597 height 414
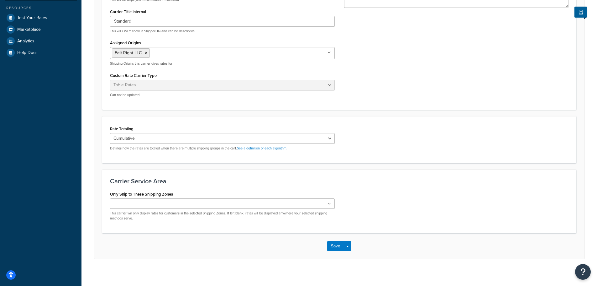
scroll to position [125, 0]
type input "Weight Based"
click at [329, 137] on select "Cumulative Highest Per Item Per SKU" at bounding box center [222, 137] width 225 height 11
click at [110, 132] on select "Cumulative Highest Per Item Per SKU" at bounding box center [222, 137] width 225 height 11
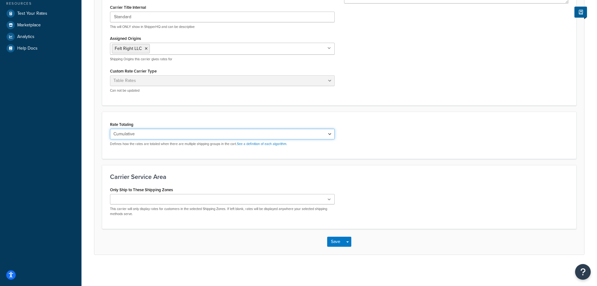
scroll to position [129, 0]
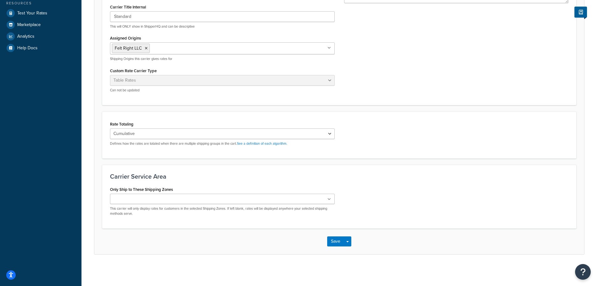
click at [315, 198] on ul at bounding box center [222, 198] width 225 height 10
click at [380, 197] on div "Only Ship to These Shipping Zones US 48 US APO [GEOGRAPHIC_DATA] [GEOGRAPHIC_DA…" at bounding box center [339, 202] width 468 height 37
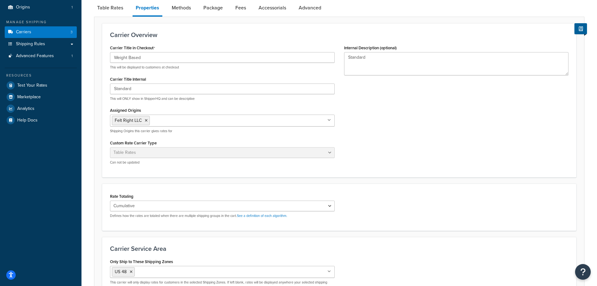
scroll to position [0, 0]
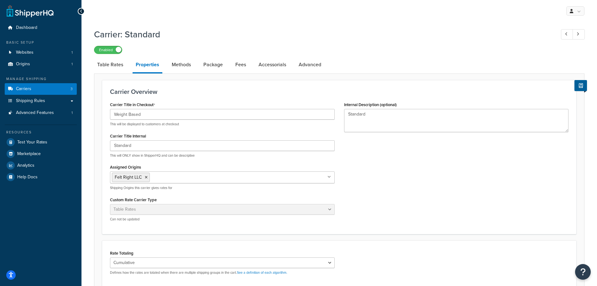
click at [182, 65] on link "Methods" at bounding box center [181, 64] width 25 height 15
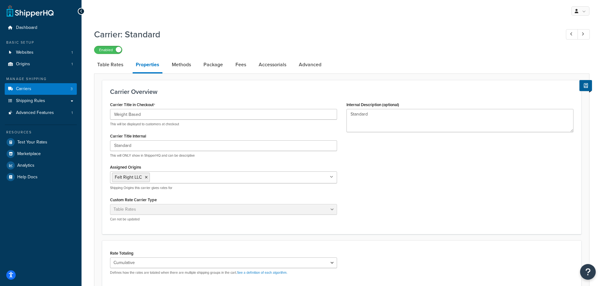
select select "25"
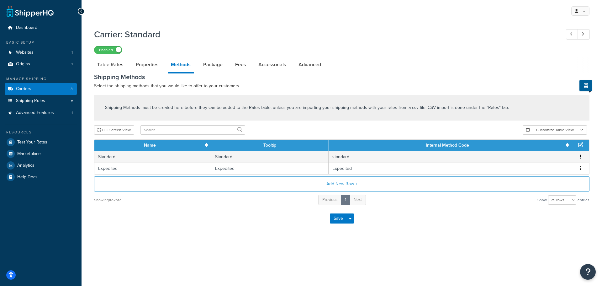
click at [213, 65] on link "Package" at bounding box center [213, 64] width 26 height 15
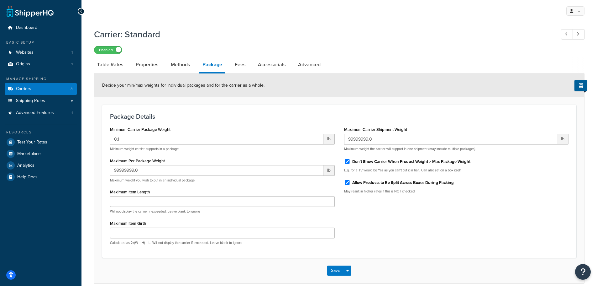
click at [239, 66] on link "Fees" at bounding box center [240, 64] width 17 height 15
select select "AFTER"
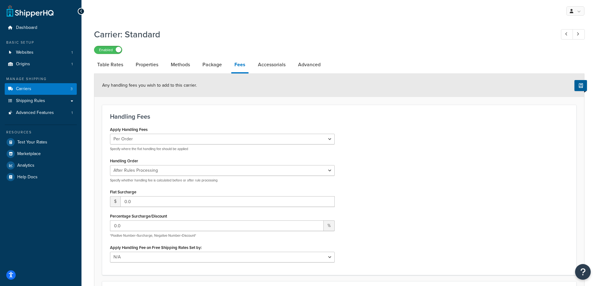
click at [265, 66] on link "Accessorials" at bounding box center [272, 64] width 34 height 15
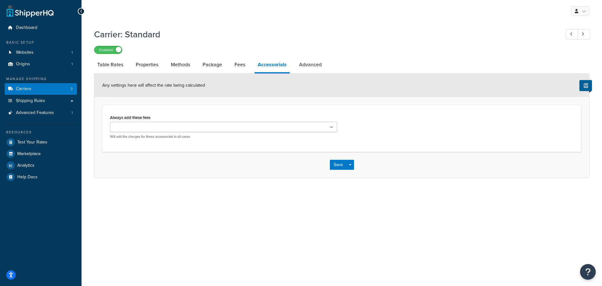
click at [311, 66] on link "Advanced" at bounding box center [310, 64] width 29 height 15
select select "false"
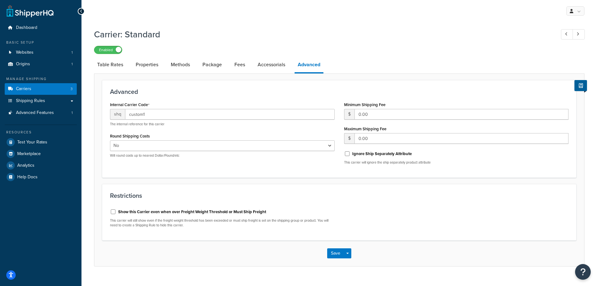
click at [112, 64] on link "Table Rates" at bounding box center [110, 64] width 32 height 15
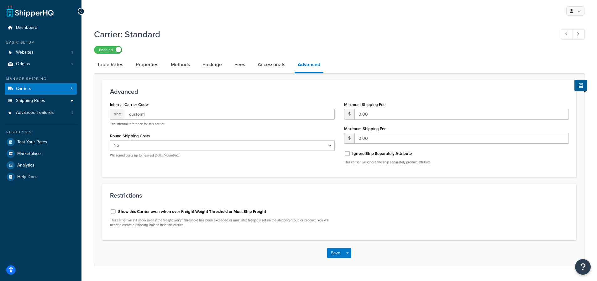
select select "25"
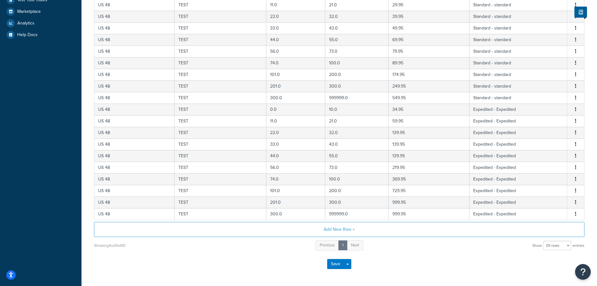
scroll to position [165, 0]
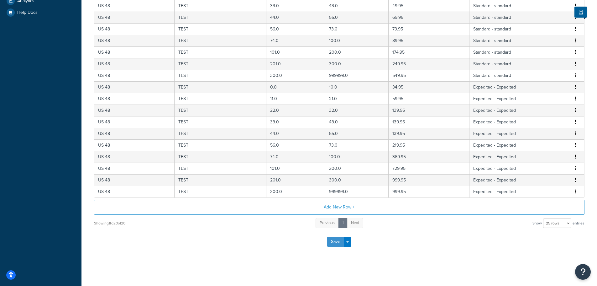
click at [334, 242] on button "Save" at bounding box center [335, 241] width 17 height 10
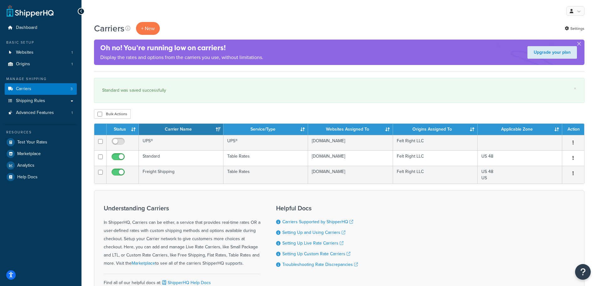
click at [573, 173] on icon "button" at bounding box center [573, 173] width 1 height 4
click at [555, 184] on link "Edit" at bounding box center [548, 186] width 50 height 13
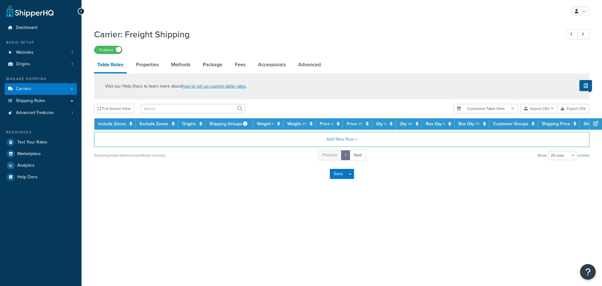
select select "25"
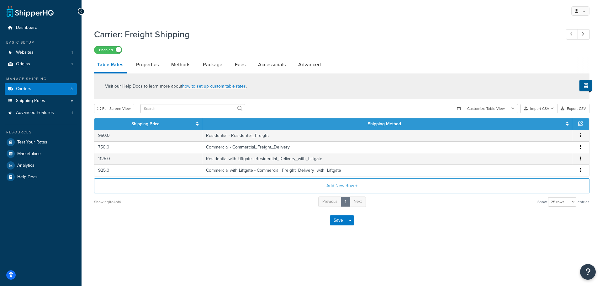
click at [506, 108] on button "Customize Table View" at bounding box center [486, 108] width 64 height 9
click at [471, 75] on div "Visit our Help Docs to learn more about how to set up custom table rates ." at bounding box center [341, 86] width 495 height 26
click at [338, 219] on button "Save" at bounding box center [338, 220] width 17 height 10
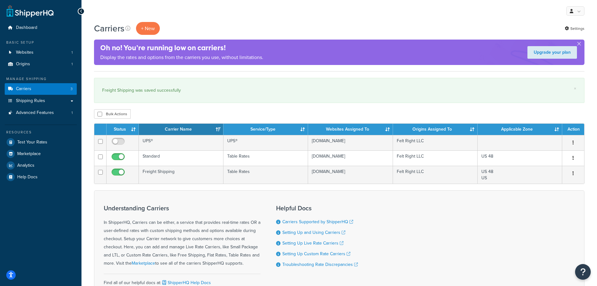
click at [572, 157] on button "button" at bounding box center [573, 158] width 9 height 10
click at [549, 170] on link "Edit" at bounding box center [548, 170] width 50 height 13
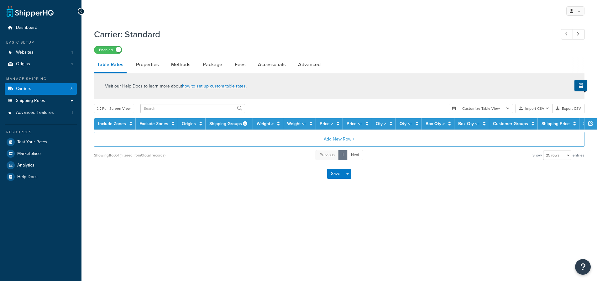
select select "25"
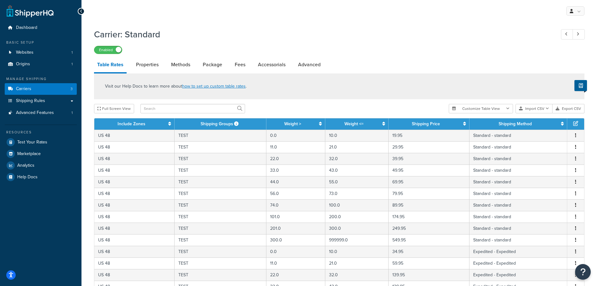
click at [578, 108] on button "Export CSV" at bounding box center [569, 108] width 32 height 9
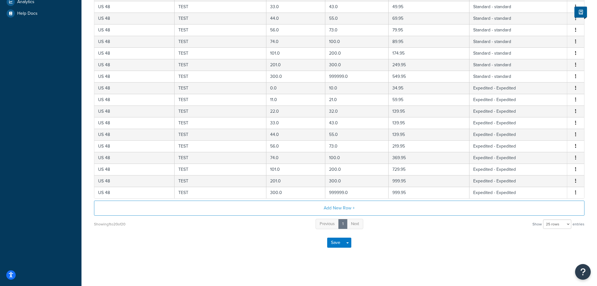
scroll to position [165, 0]
click at [348, 244] on button "Save Dropdown" at bounding box center [348, 241] width 8 height 10
click at [393, 240] on div "Save Save Dropdown Save and Edit" at bounding box center [339, 242] width 491 height 26
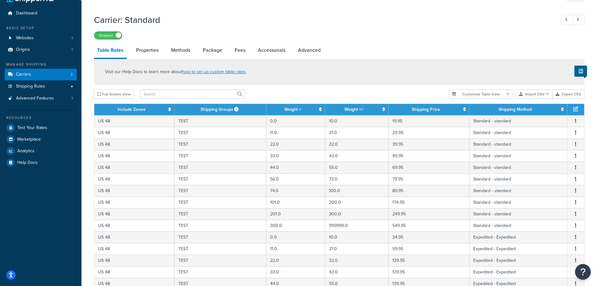
scroll to position [0, 0]
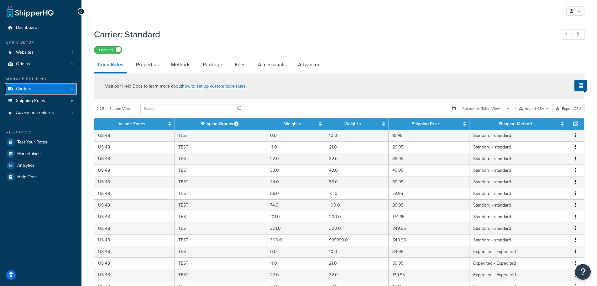
click at [29, 87] on span "Carriers" at bounding box center [23, 88] width 15 height 5
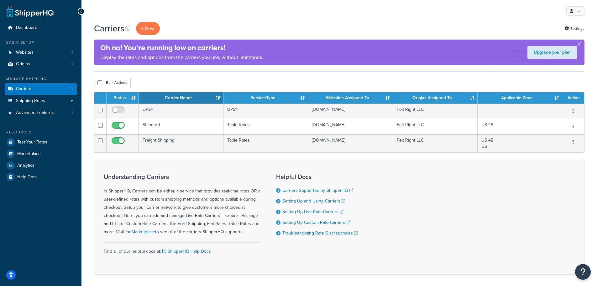
click at [575, 127] on button "button" at bounding box center [573, 127] width 9 height 10
click at [543, 163] on link "Delete" at bounding box center [548, 165] width 50 height 13
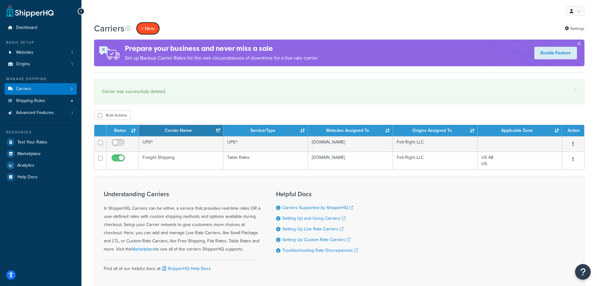
click at [149, 26] on button "+ New" at bounding box center [148, 28] width 24 height 13
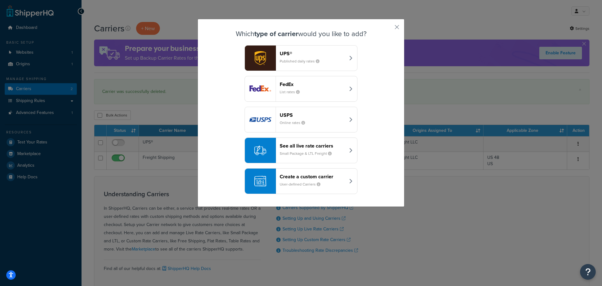
click at [285, 178] on header "Create a custom carrier" at bounding box center [313, 176] width 66 height 6
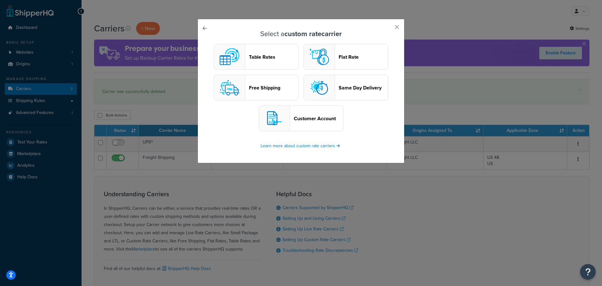
click at [260, 56] on header "Table Rates" at bounding box center [273, 57] width 49 height 6
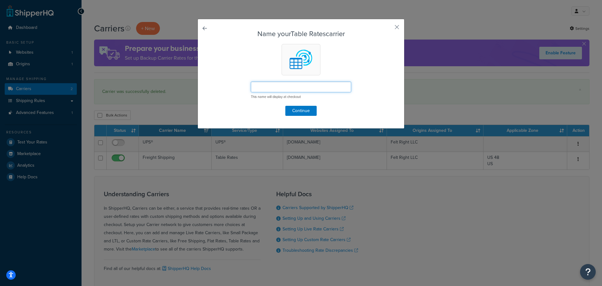
click at [290, 87] on input "text" at bounding box center [301, 87] width 100 height 11
click at [299, 114] on button "Continue" at bounding box center [300, 111] width 31 height 10
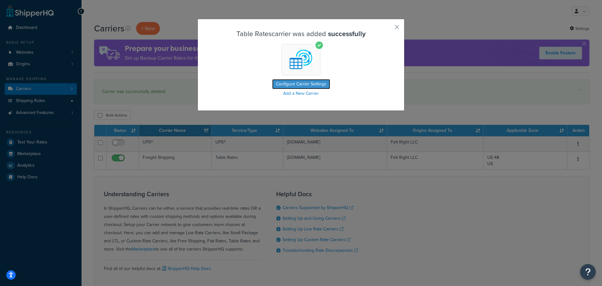
click at [296, 82] on button "Configure Carrier Settings" at bounding box center [301, 84] width 58 height 10
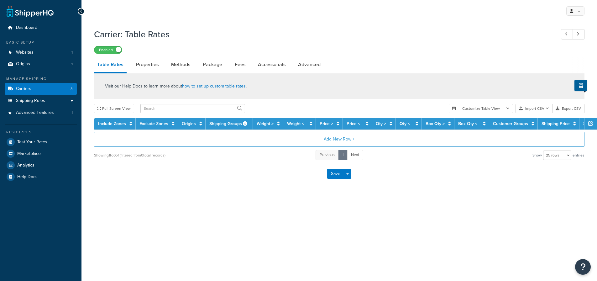
select select "25"
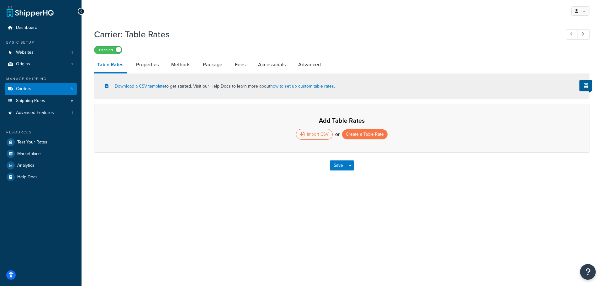
click at [316, 134] on div "Import CSV" at bounding box center [314, 134] width 37 height 11
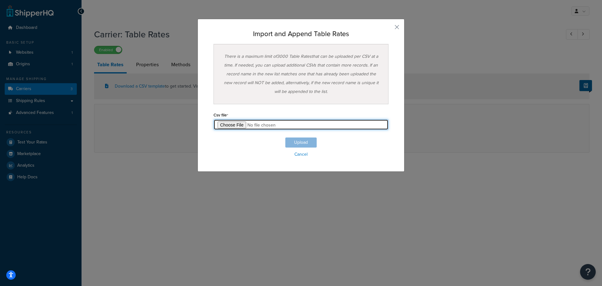
click at [227, 126] on input "file" at bounding box center [300, 124] width 175 height 11
type input "C:\fakepath\Table Rate Export-2025-09-16 0254.csv"
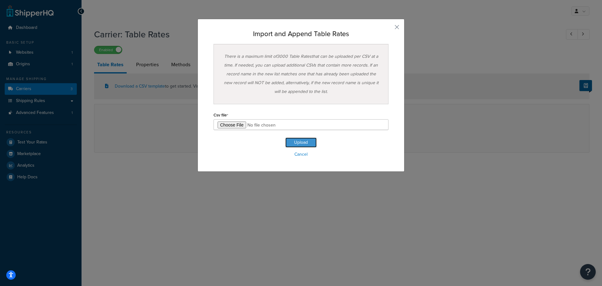
click at [289, 141] on button "Upload" at bounding box center [300, 142] width 31 height 10
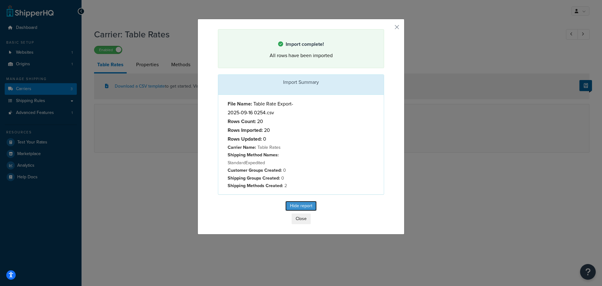
click at [298, 203] on button "Hide report" at bounding box center [300, 206] width 31 height 10
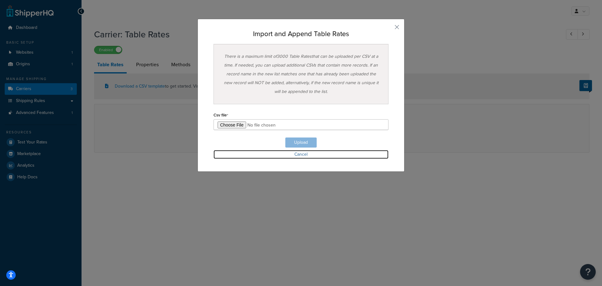
click at [303, 153] on link "Cancel" at bounding box center [300, 154] width 175 height 9
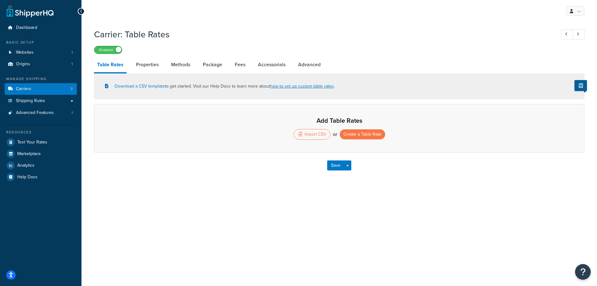
select select "25"
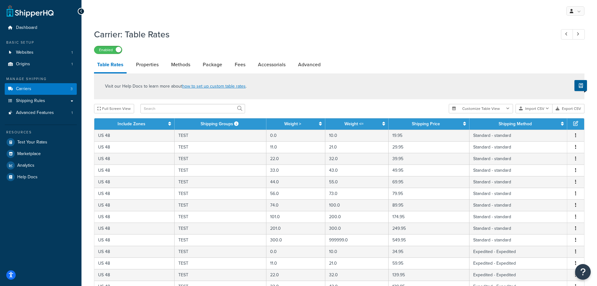
click at [506, 107] on button "Customize Table View" at bounding box center [481, 108] width 64 height 9
click at [497, 131] on label "Show selected columns" at bounding box center [481, 132] width 55 height 9
click at [459, 131] on input "Show selected columns" at bounding box center [456, 132] width 5 height 5
radio input "true"
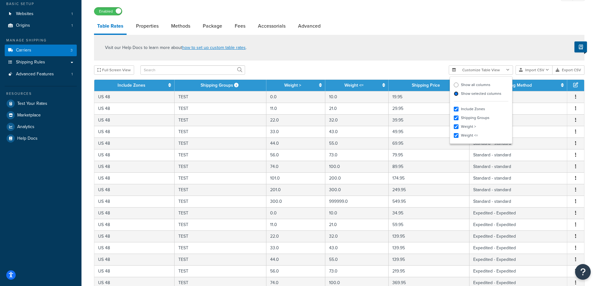
scroll to position [63, 0]
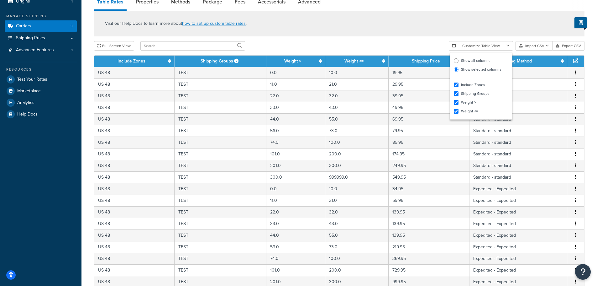
click at [477, 62] on label "Show all columns" at bounding box center [481, 60] width 55 height 9
click at [459, 62] on input "Show all columns" at bounding box center [456, 60] width 5 height 5
radio input "true"
click at [427, 43] on div "Full Screen View" at bounding box center [269, 45] width 350 height 9
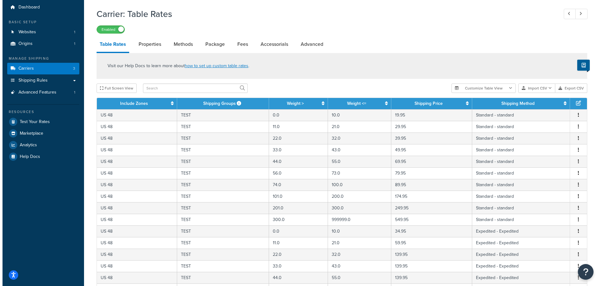
scroll to position [0, 0]
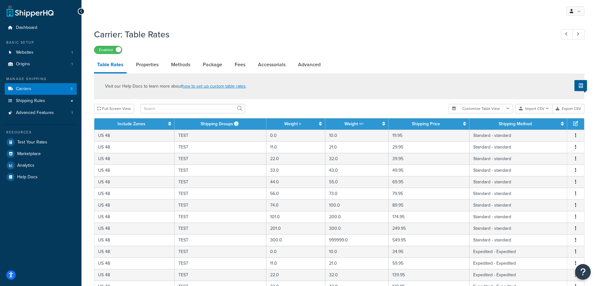
click at [576, 136] on icon "button" at bounding box center [575, 135] width 1 height 4
click at [546, 124] on div "Edit" at bounding box center [544, 123] width 45 height 13
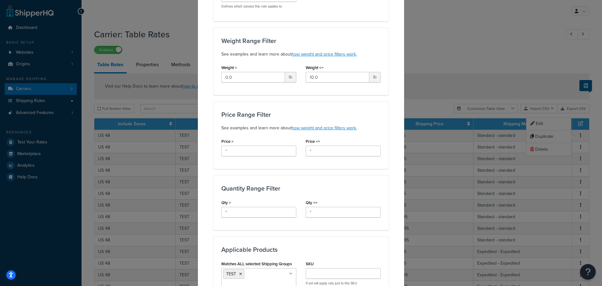
scroll to position [125, 0]
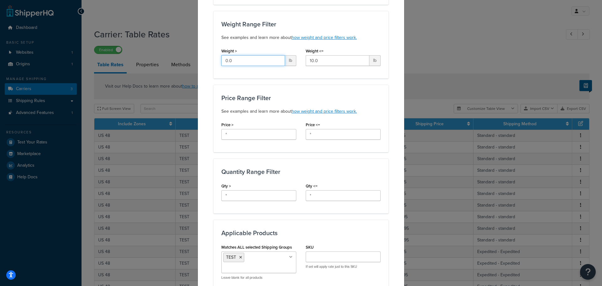
drag, startPoint x: 219, startPoint y: 60, endPoint x: 210, endPoint y: 60, distance: 9.4
click at [211, 60] on div "Update Table Rate Applicable Zones See examples and learn more about how includ…" at bounding box center [300, 183] width 207 height 581
type input "*"
click at [387, 87] on div "Update Table Rate Applicable Zones See examples and learn more about how includ…" at bounding box center [300, 183] width 207 height 581
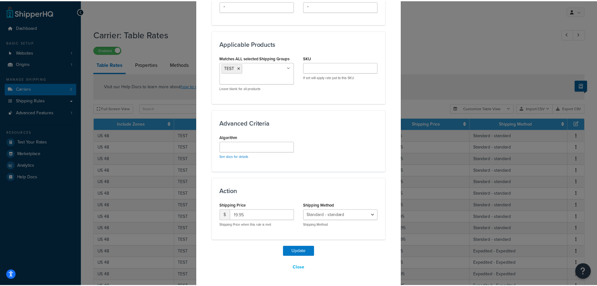
scroll to position [315, 0]
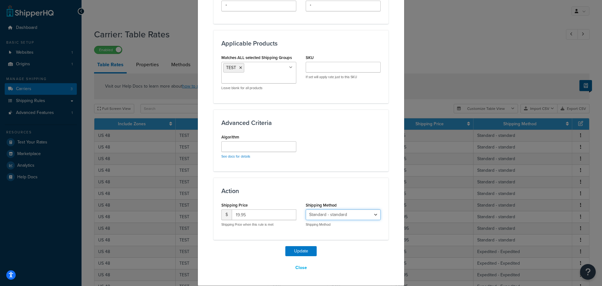
click at [343, 213] on select "Standard - standard Expedited - Expedited" at bounding box center [343, 214] width 75 height 11
click at [352, 168] on div "Advanced Criteria Algorithm See docs for details" at bounding box center [300, 140] width 175 height 62
click at [299, 248] on button "Update" at bounding box center [300, 251] width 31 height 10
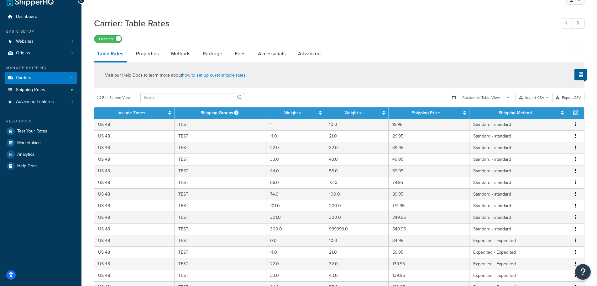
scroll to position [0, 0]
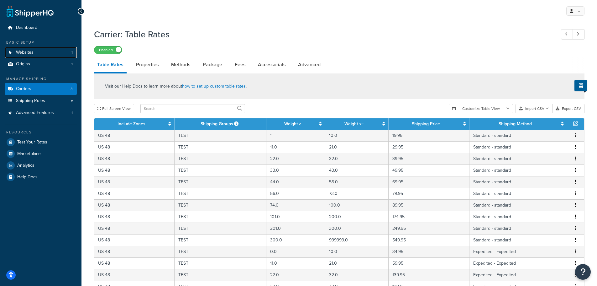
click at [32, 51] on span "Websites" at bounding box center [25, 52] width 18 height 5
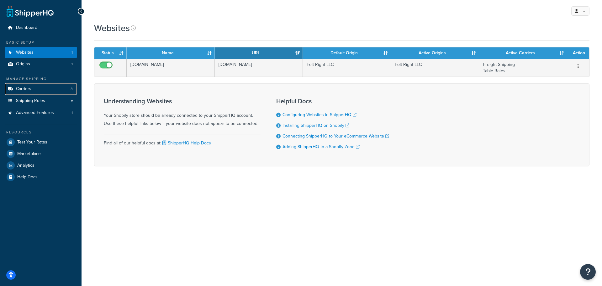
click at [33, 90] on link "Carriers 3" at bounding box center [41, 89] width 72 height 12
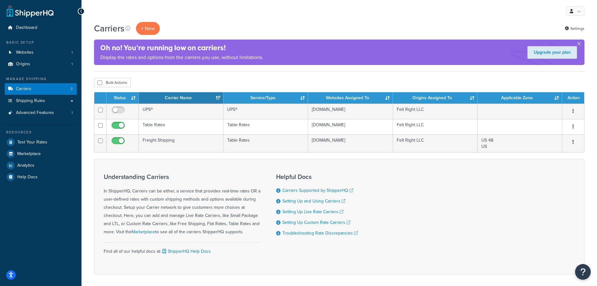
click at [574, 128] on icon "button" at bounding box center [573, 126] width 1 height 4
click at [550, 140] on link "Edit" at bounding box center [548, 139] width 50 height 13
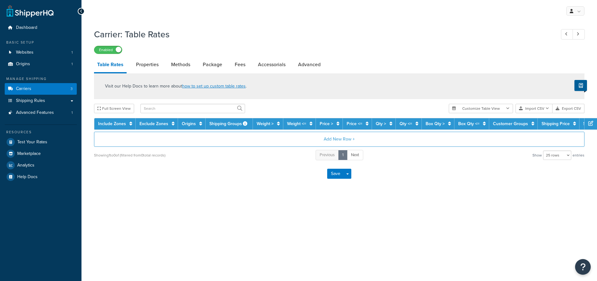
select select "25"
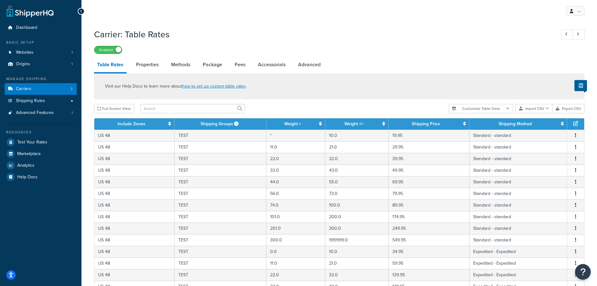
click at [150, 67] on link "Properties" at bounding box center [147, 64] width 29 height 15
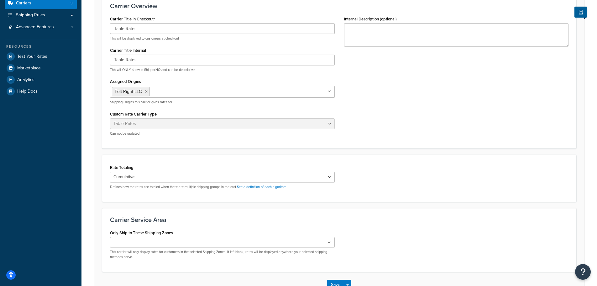
scroll to position [129, 0]
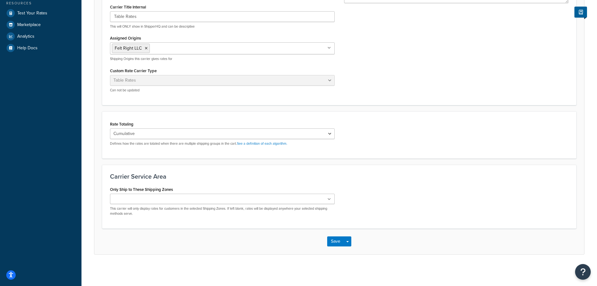
click at [190, 197] on ul at bounding box center [222, 198] width 225 height 10
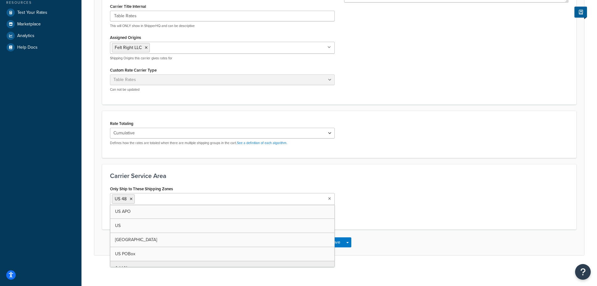
click at [408, 192] on div "Only Ship to These Shipping Zones US 48 US APO [GEOGRAPHIC_DATA] [GEOGRAPHIC_DA…" at bounding box center [339, 202] width 468 height 37
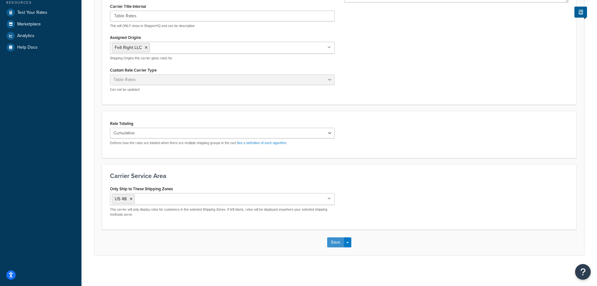
click at [332, 240] on button "Save" at bounding box center [335, 242] width 17 height 10
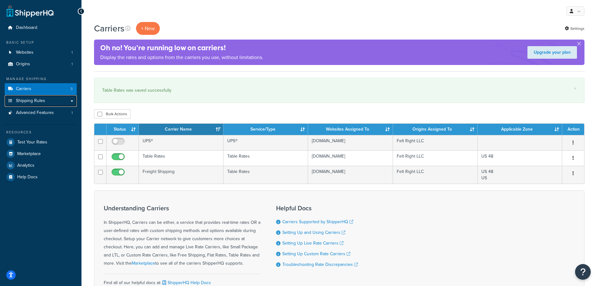
click at [32, 98] on span "Shipping Rules" at bounding box center [30, 100] width 29 height 5
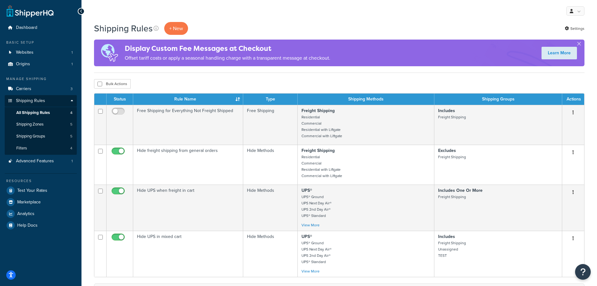
click at [178, 29] on p "+ New" at bounding box center [176, 28] width 24 height 13
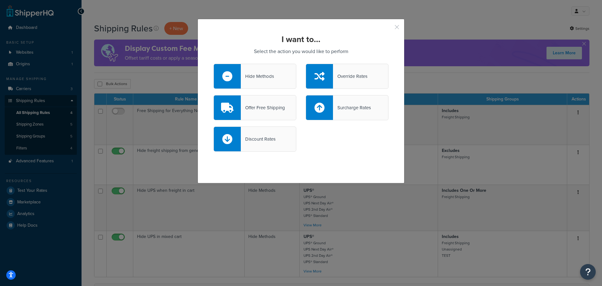
click at [388, 29] on button "button" at bounding box center [388, 30] width 2 height 2
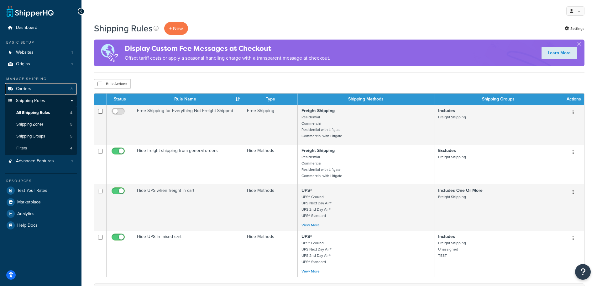
click at [30, 89] on span "Carriers" at bounding box center [23, 88] width 15 height 5
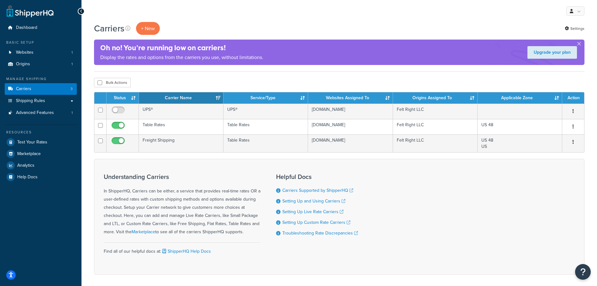
click at [574, 124] on button "button" at bounding box center [573, 127] width 9 height 10
click at [550, 137] on link "Edit" at bounding box center [548, 139] width 50 height 13
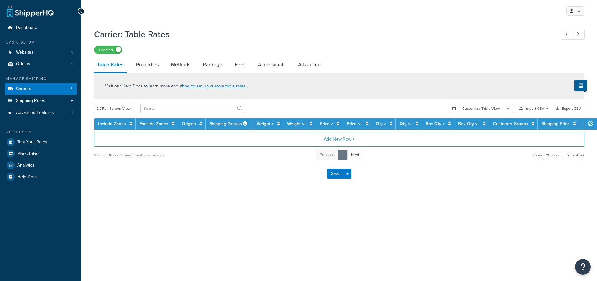
select select "25"
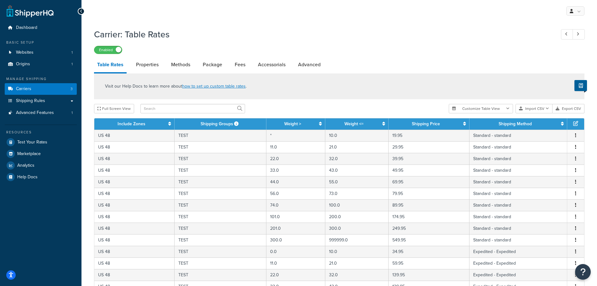
click at [577, 135] on button "button" at bounding box center [575, 135] width 5 height 7
click at [547, 119] on div "Edit" at bounding box center [544, 123] width 45 height 13
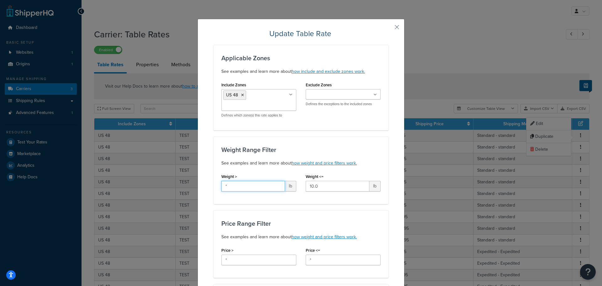
click at [239, 184] on input "*" at bounding box center [253, 186] width 64 height 11
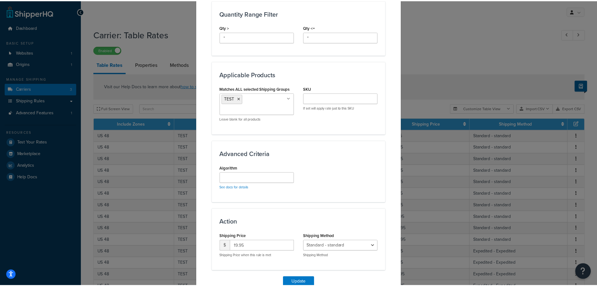
scroll to position [315, 0]
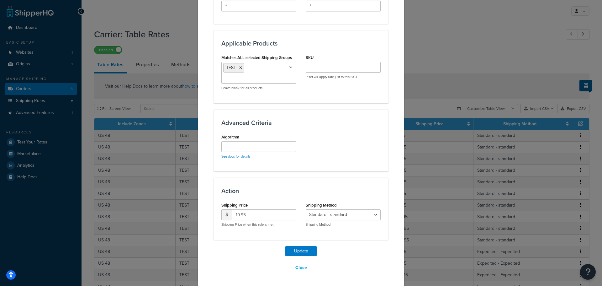
type input "0"
click at [292, 250] on button "Update" at bounding box center [300, 251] width 31 height 10
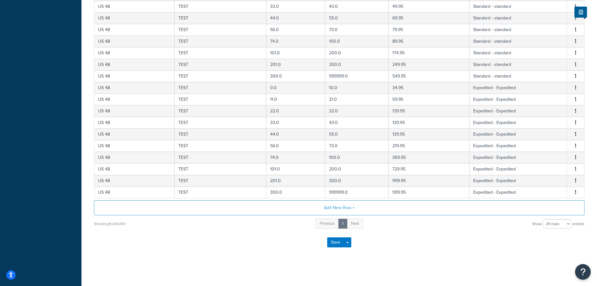
scroll to position [200, 0]
click at [333, 243] on button "Save" at bounding box center [335, 241] width 17 height 10
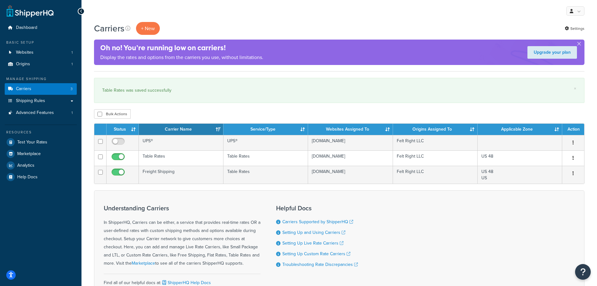
click at [117, 144] on input "checkbox" at bounding box center [118, 143] width 17 height 8
checkbox input "true"
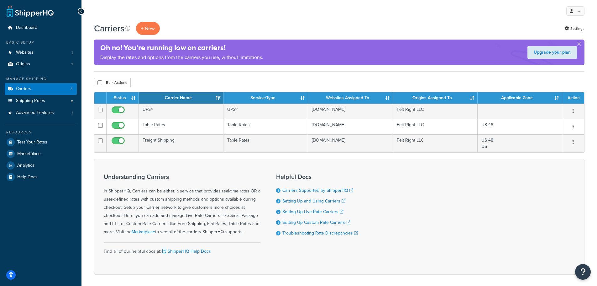
click at [583, 270] on icon "Open Resource Center" at bounding box center [583, 272] width 5 height 8
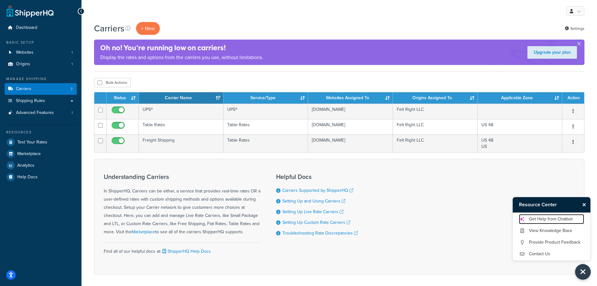
click at [560, 218] on link "Get Help from Chatbot" at bounding box center [551, 219] width 65 height 10
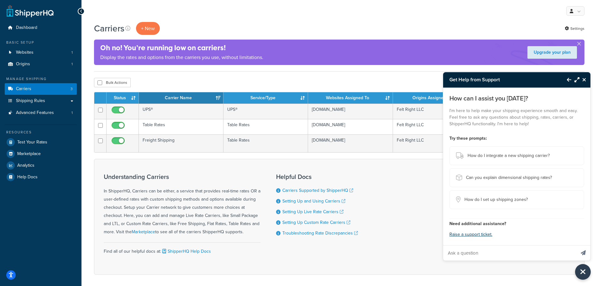
click at [467, 255] on input "Ask a question" at bounding box center [509, 252] width 132 height 15
type input "I am trying to set up weight based table rates, but when I go to the shopify st…"
click at [576, 245] on button "Send message" at bounding box center [583, 252] width 14 height 15
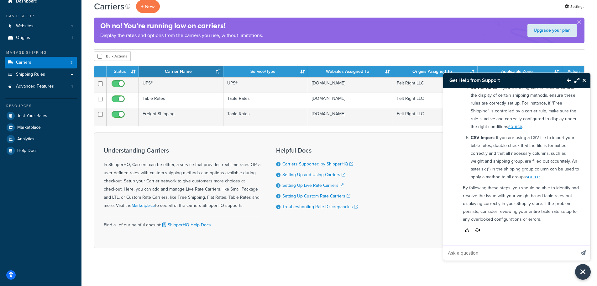
scroll to position [269, 0]
click at [582, 80] on button "Close Resource Center" at bounding box center [585, 80] width 11 height 8
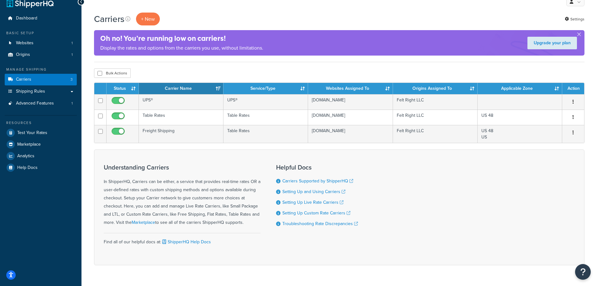
scroll to position [0, 0]
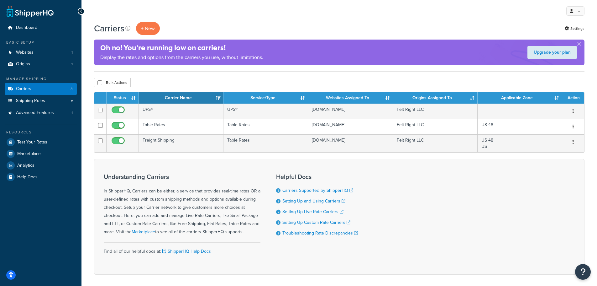
click at [114, 110] on input "checkbox" at bounding box center [118, 112] width 17 height 8
checkbox input "false"
click at [573, 126] on icon "button" at bounding box center [573, 126] width 1 height 4
click at [548, 139] on link "Edit" at bounding box center [548, 139] width 50 height 13
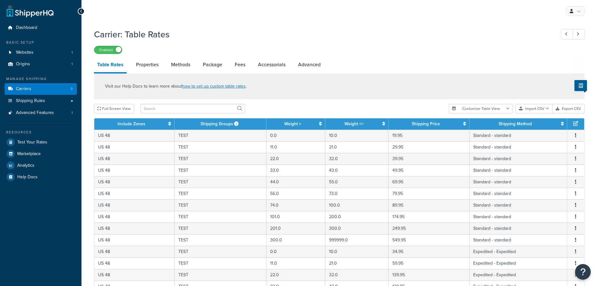
select select "25"
click at [566, 108] on button "Export CSV" at bounding box center [569, 108] width 32 height 9
click at [545, 111] on button "Import CSV" at bounding box center [534, 108] width 37 height 9
click at [553, 113] on div "Customize Table View Show all columns Show selected columns Import CSV Import a…" at bounding box center [517, 108] width 136 height 9
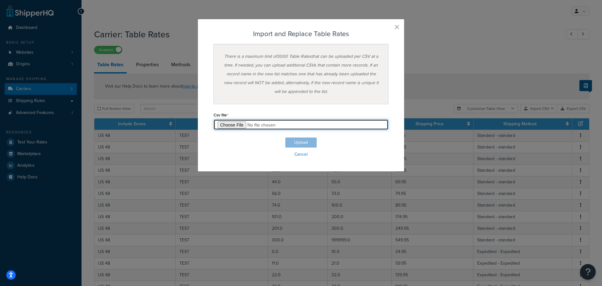
click at [238, 126] on input "file" at bounding box center [300, 124] width 175 height 11
type input "C:\fakepath\Table Rate Export-2025-09-16 0352.csv"
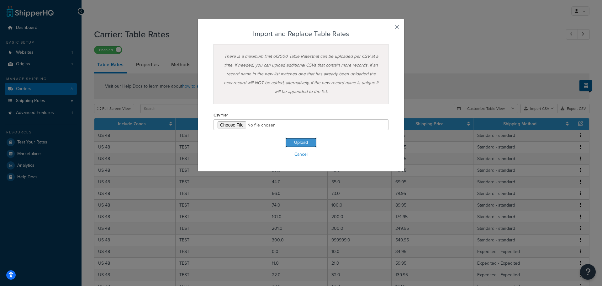
click at [295, 140] on button "Upload" at bounding box center [300, 142] width 31 height 10
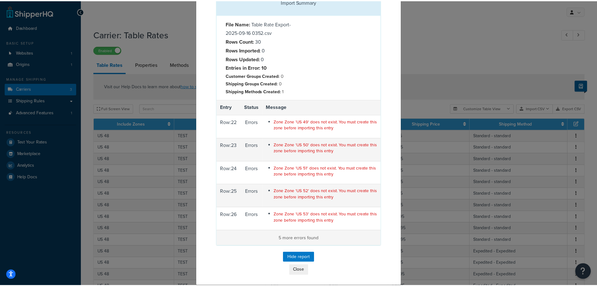
scroll to position [37, 0]
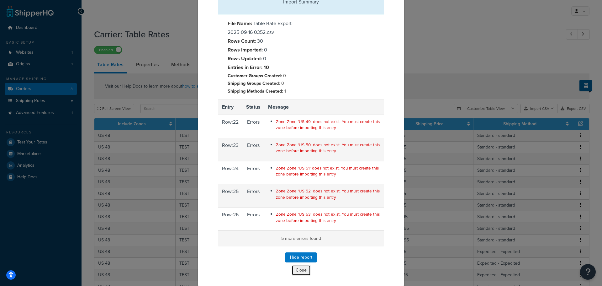
click at [302, 269] on button "Close" at bounding box center [301, 270] width 19 height 11
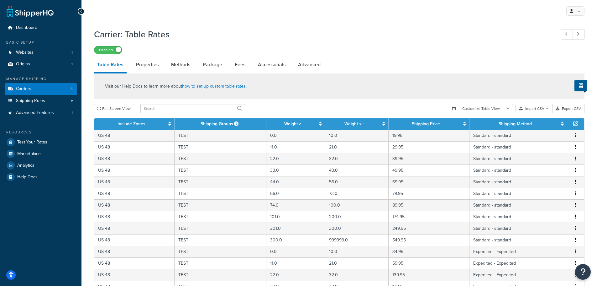
click at [546, 109] on button "Import CSV" at bounding box center [534, 108] width 37 height 9
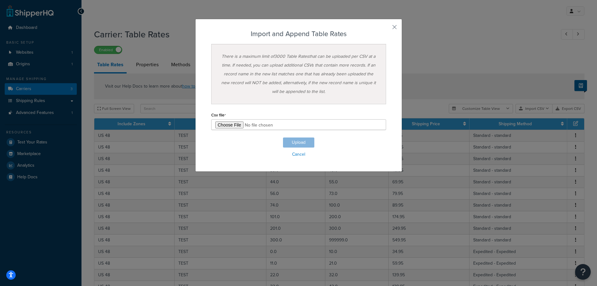
click at [543, 113] on div "Customize Table View Show all columns Show selected columns Import CSV Import a…" at bounding box center [517, 108] width 136 height 9
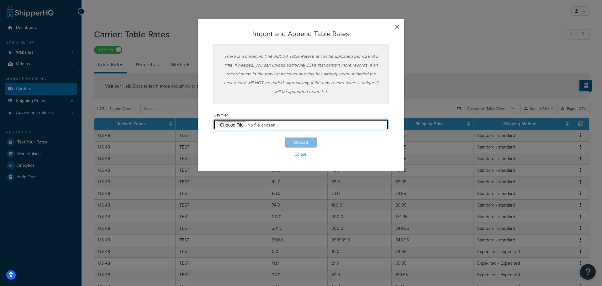
click at [235, 125] on input "file" at bounding box center [300, 124] width 175 height 11
type input "C:\fakepath\Table Rate Export-2025-09-16 0352.csv"
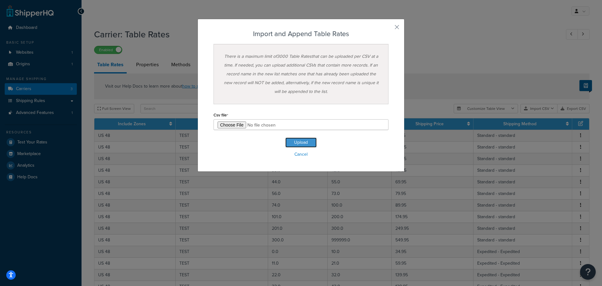
click at [308, 142] on button "Upload" at bounding box center [300, 142] width 31 height 10
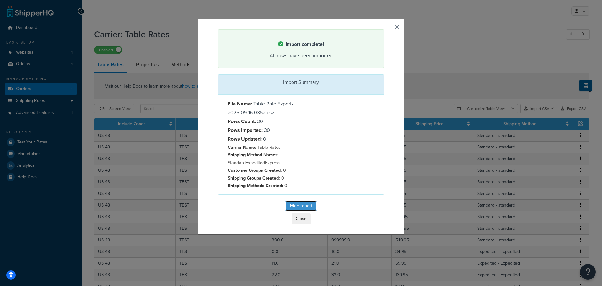
click at [303, 206] on button "Hide report" at bounding box center [300, 206] width 31 height 10
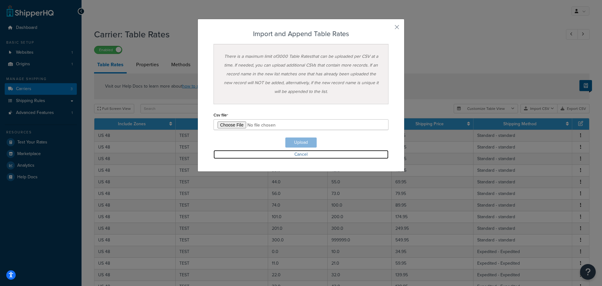
drag, startPoint x: 297, startPoint y: 153, endPoint x: 306, endPoint y: 153, distance: 9.4
click at [297, 153] on link "Cancel" at bounding box center [300, 154] width 175 height 9
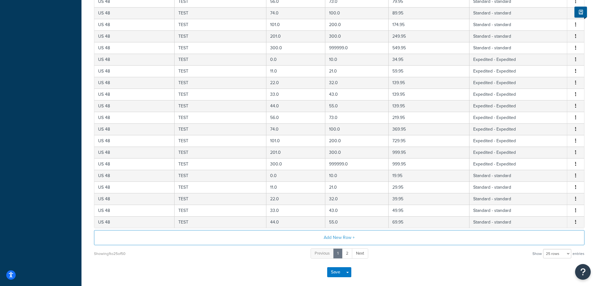
scroll to position [223, 0]
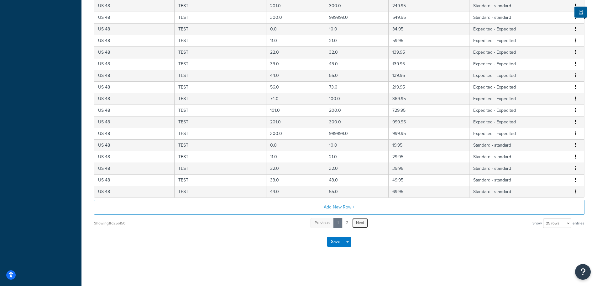
click at [363, 225] on span "Next" at bounding box center [360, 222] width 8 height 6
click at [339, 223] on link "1" at bounding box center [337, 223] width 9 height 10
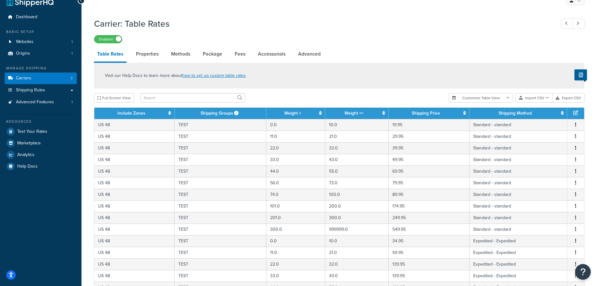
scroll to position [0, 0]
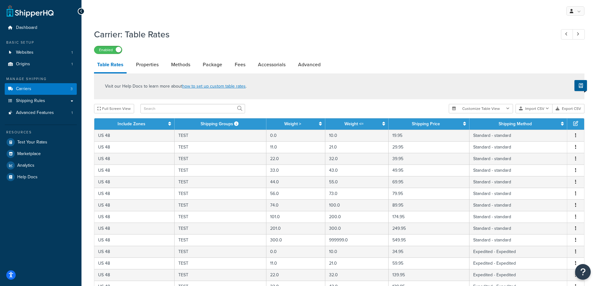
click at [533, 109] on button "Import CSV" at bounding box center [534, 108] width 37 height 9
click at [545, 113] on div "Customize Table View Show all columns Show selected columns Import CSV Import a…" at bounding box center [517, 108] width 136 height 9
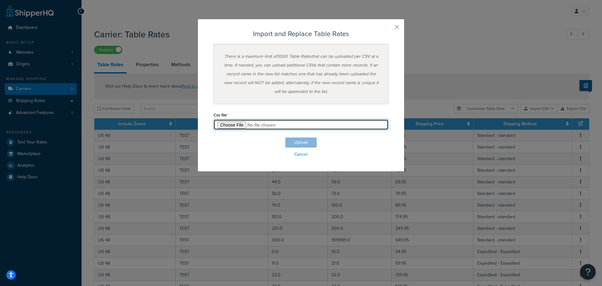
click at [234, 123] on input "file" at bounding box center [300, 124] width 175 height 11
type input "C:\fakepath\Table Rate Export-2025-09-16 0352.csv"
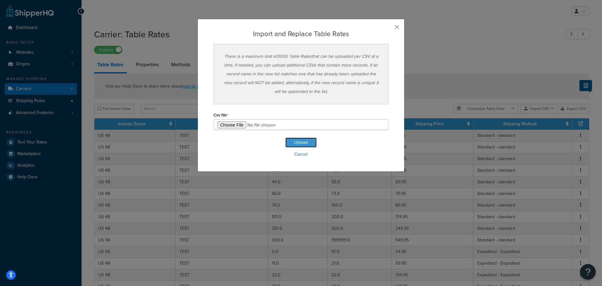
click at [300, 141] on button "Upload" at bounding box center [300, 142] width 31 height 10
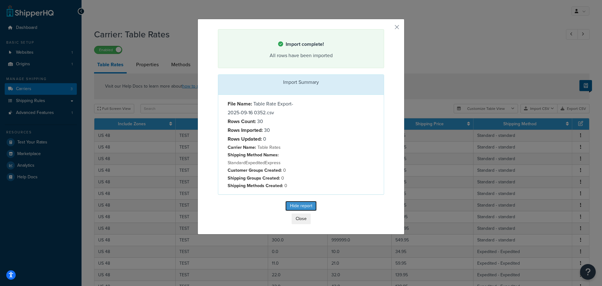
click at [300, 207] on button "Hide report" at bounding box center [300, 206] width 31 height 10
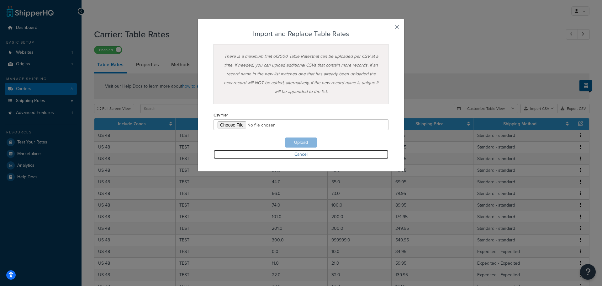
click at [300, 154] on link "Cancel" at bounding box center [300, 154] width 175 height 9
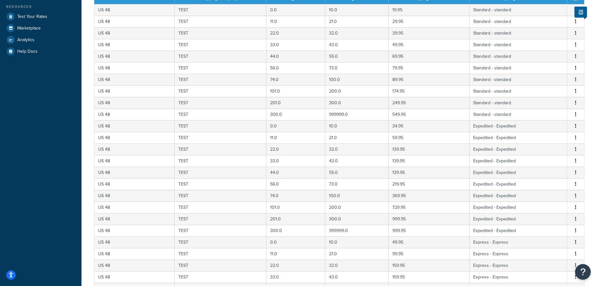
scroll to position [223, 0]
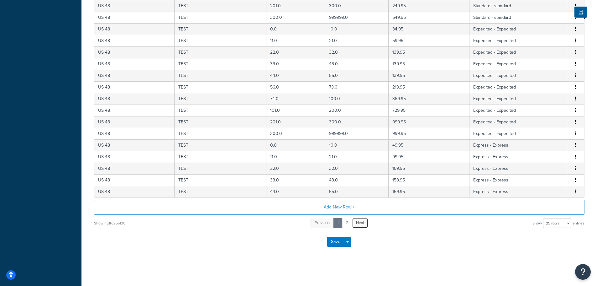
click at [360, 222] on span "Next" at bounding box center [360, 222] width 8 height 6
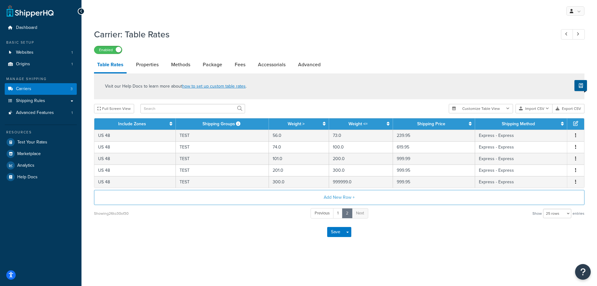
scroll to position [0, 0]
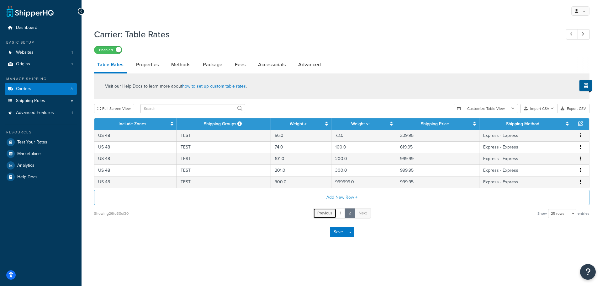
click at [326, 214] on span "Previous" at bounding box center [324, 213] width 15 height 6
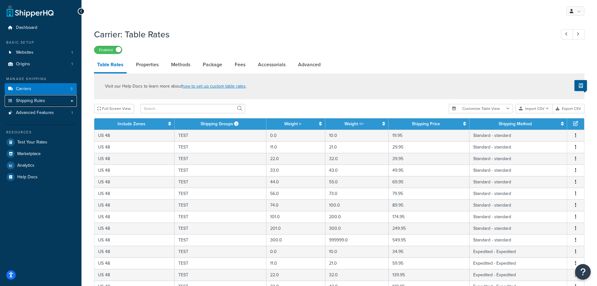
click at [46, 98] on link "Shipping Rules" at bounding box center [41, 101] width 72 height 12
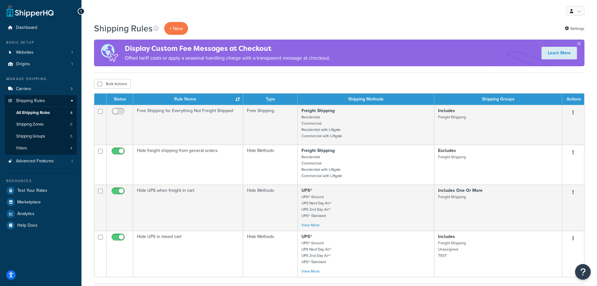
click at [176, 30] on p "+ New" at bounding box center [176, 28] width 24 height 13
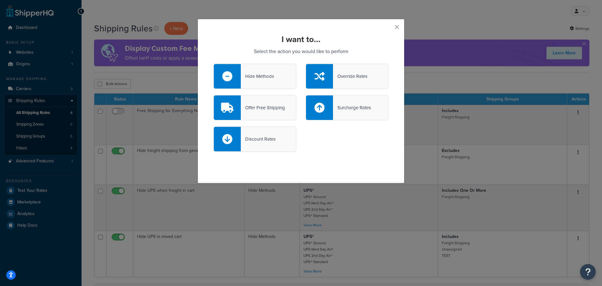
click at [266, 74] on div "Hide Methods" at bounding box center [257, 76] width 33 height 9
click at [0, 0] on input "Hide Methods" at bounding box center [0, 0] width 0 height 0
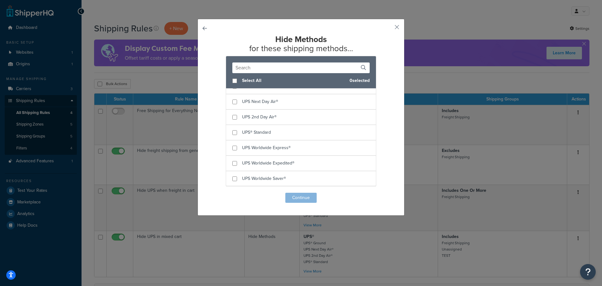
scroll to position [138, 0]
click at [232, 116] on input "checkbox" at bounding box center [234, 117] width 5 height 5
checkbox input "true"
click at [234, 132] on input "checkbox" at bounding box center [234, 133] width 5 height 5
checkbox input "true"
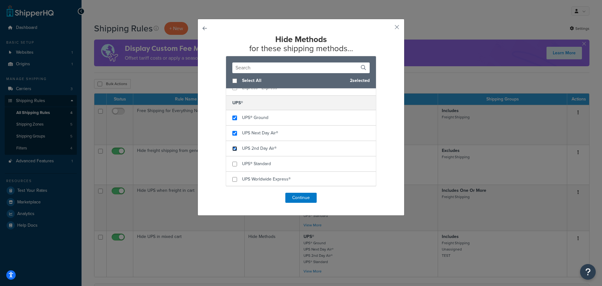
drag, startPoint x: 233, startPoint y: 146, endPoint x: 232, endPoint y: 157, distance: 11.0
click at [233, 147] on input "checkbox" at bounding box center [234, 148] width 5 height 5
checkbox input "true"
click at [232, 163] on input "checkbox" at bounding box center [234, 163] width 5 height 5
checkbox input "true"
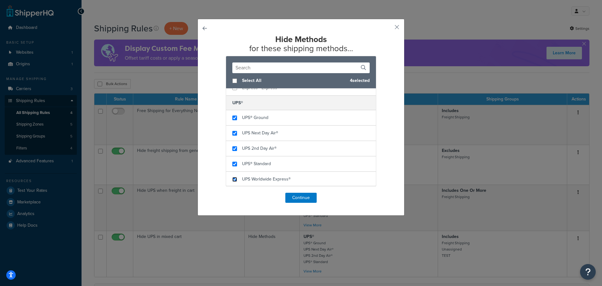
click at [232, 177] on input "checkbox" at bounding box center [234, 179] width 5 height 5
checkbox input "true"
click at [232, 164] on input "checkbox" at bounding box center [234, 163] width 5 height 5
checkbox input "true"
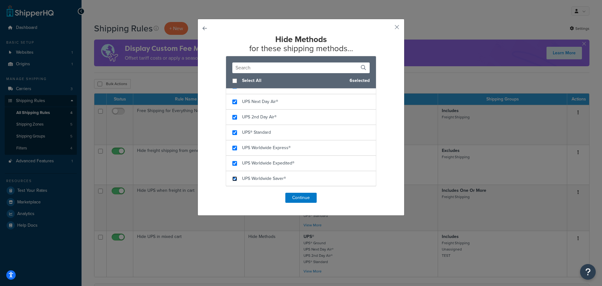
click at [232, 178] on input "checkbox" at bounding box center [234, 178] width 5 height 5
checkbox input "true"
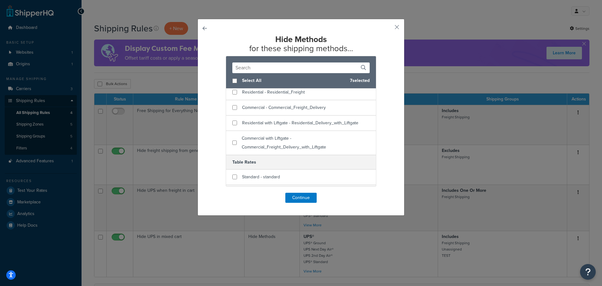
scroll to position [0, 0]
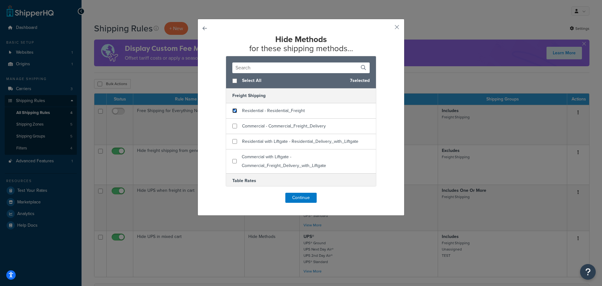
click at [232, 111] on input "checkbox" at bounding box center [234, 110] width 5 height 5
checkbox input "true"
click at [232, 125] on input "checkbox" at bounding box center [234, 126] width 5 height 5
checkbox input "true"
click at [233, 143] on input "checkbox" at bounding box center [234, 141] width 5 height 5
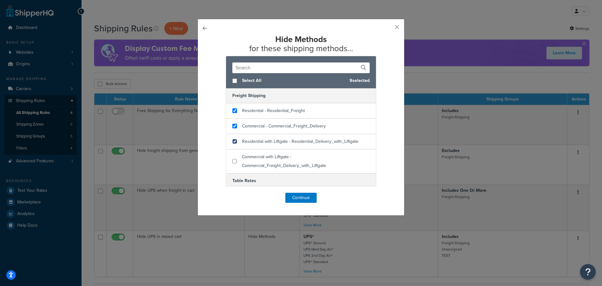
checkbox input "true"
click at [233, 161] on input "checkbox" at bounding box center [234, 161] width 4 height 5
checkbox input "true"
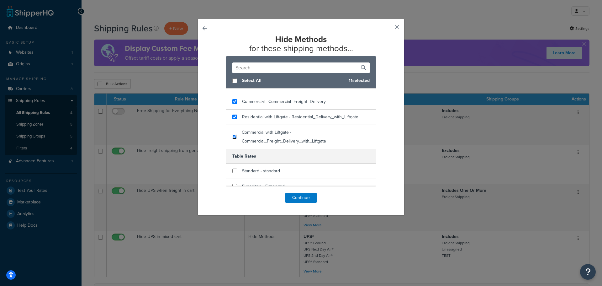
scroll to position [63, 0]
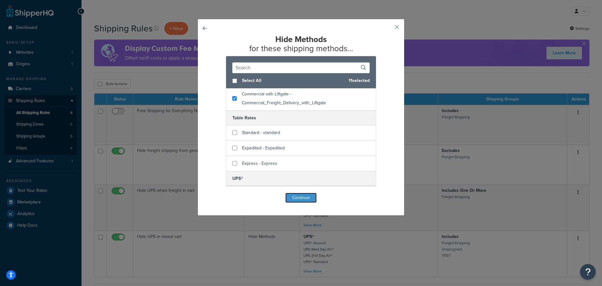
click at [293, 196] on button "Continue" at bounding box center [300, 197] width 31 height 10
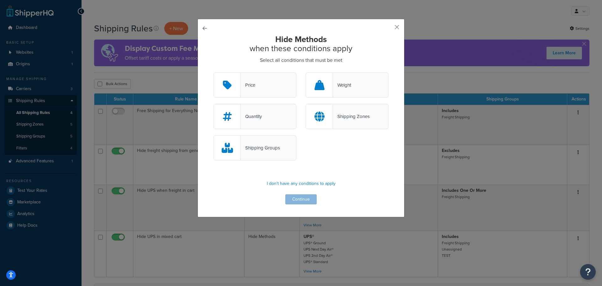
click at [251, 147] on div "Shipping Groups" at bounding box center [260, 147] width 39 height 9
click at [0, 0] on input "Shipping Groups" at bounding box center [0, 0] width 0 height 0
click at [294, 200] on button "Continue" at bounding box center [300, 199] width 31 height 10
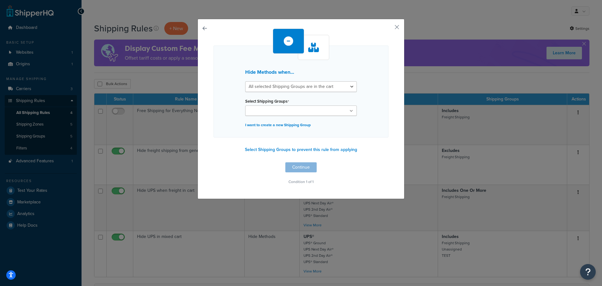
click at [313, 112] on ul at bounding box center [301, 110] width 112 height 10
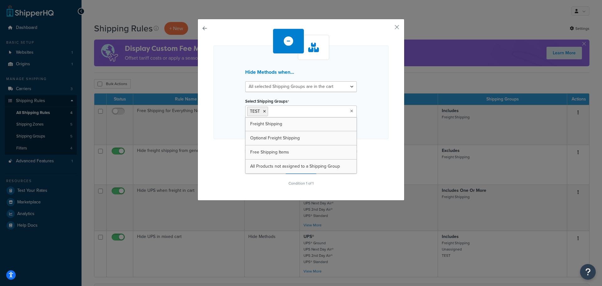
click at [365, 115] on div "Hide Methods when... All selected Shipping Groups are in the cart Any selected …" at bounding box center [300, 91] width 175 height 93
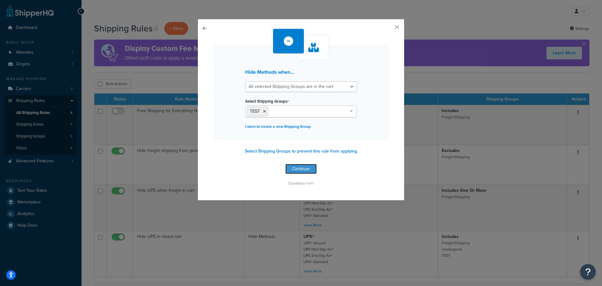
click at [297, 168] on button "Continue" at bounding box center [300, 169] width 31 height 10
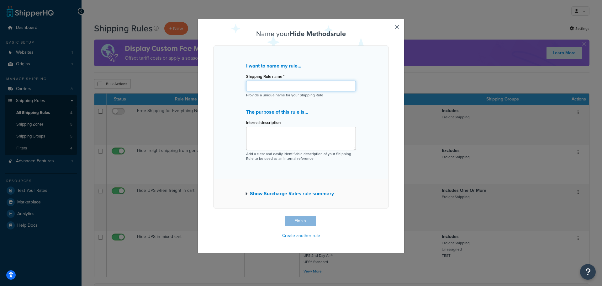
drag, startPoint x: 292, startPoint y: 86, endPoint x: 296, endPoint y: 84, distance: 4.4
click at [292, 86] on input "Shipping Rule name *" at bounding box center [301, 86] width 110 height 11
type input "Hide everything but table rates"
click at [304, 220] on button "Finish" at bounding box center [300, 221] width 31 height 10
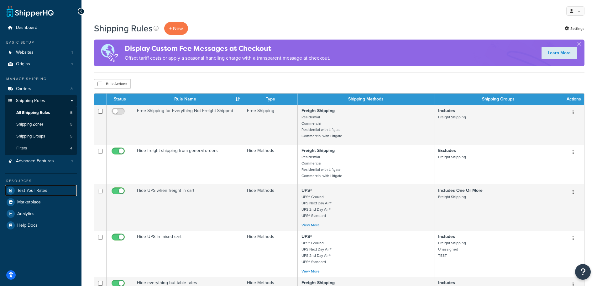
click at [31, 190] on span "Test Your Rates" at bounding box center [32, 190] width 30 height 5
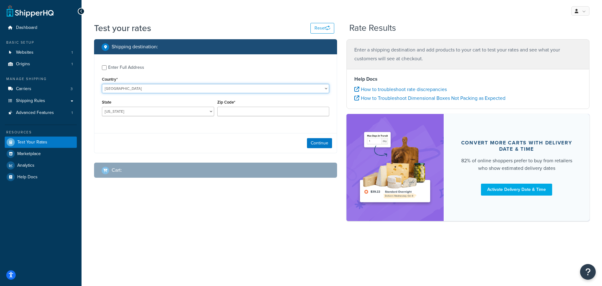
click at [139, 87] on select "[GEOGRAPHIC_DATA] [GEOGRAPHIC_DATA] [GEOGRAPHIC_DATA] [GEOGRAPHIC_DATA] [GEOGRA…" at bounding box center [215, 88] width 227 height 9
click at [151, 112] on select "[US_STATE] [US_STATE] [US_STATE] [US_STATE] [US_STATE] Armed Forces Americas Ar…" at bounding box center [158, 111] width 112 height 9
select select "ID"
click at [102, 107] on select "[US_STATE] [US_STATE] [US_STATE] [US_STATE] [US_STATE] Armed Forces Americas Ar…" at bounding box center [158, 111] width 112 height 9
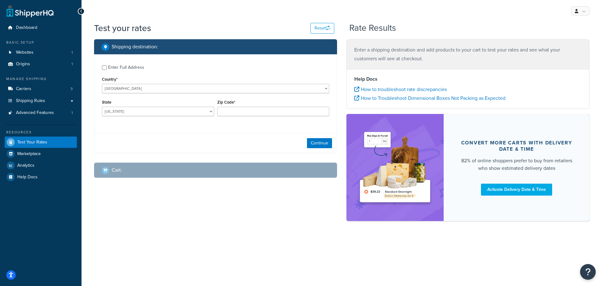
click at [260, 118] on div "Zip Code*" at bounding box center [273, 109] width 115 height 23
drag, startPoint x: 259, startPoint y: 114, endPoint x: 290, endPoint y: 111, distance: 31.2
click at [259, 114] on input "Zip Code*" at bounding box center [273, 111] width 112 height 9
type input "83440"
click at [315, 143] on button "Continue" at bounding box center [319, 143] width 25 height 10
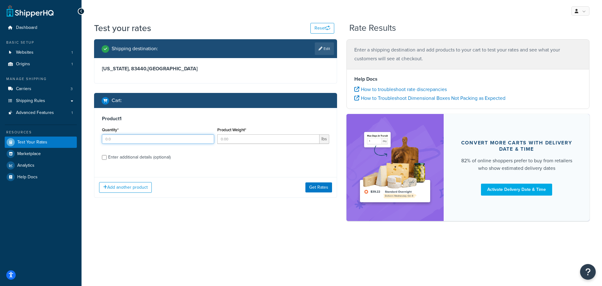
click at [158, 139] on input "Quantity*" at bounding box center [158, 138] width 112 height 9
type input "1"
click at [237, 138] on input "Product Weight*" at bounding box center [268, 138] width 103 height 9
type input "7"
click at [314, 187] on button "Get Rates" at bounding box center [318, 187] width 27 height 10
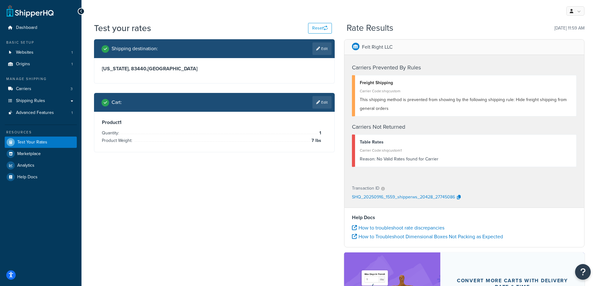
click at [321, 102] on link "Edit" at bounding box center [322, 102] width 19 height 13
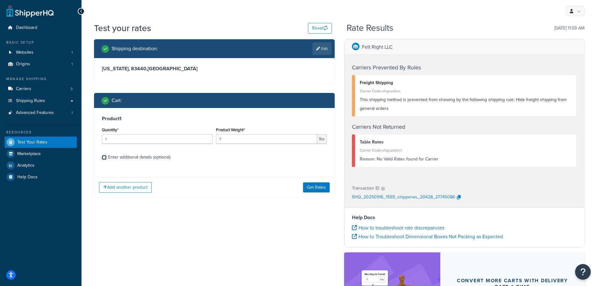
click at [105, 158] on input "Enter additional details (optional)" at bounding box center [104, 157] width 5 height 5
checkbox input "true"
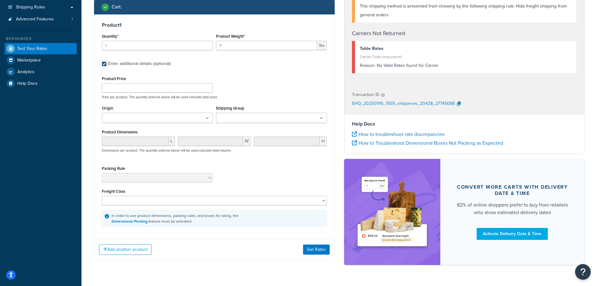
scroll to position [94, 0]
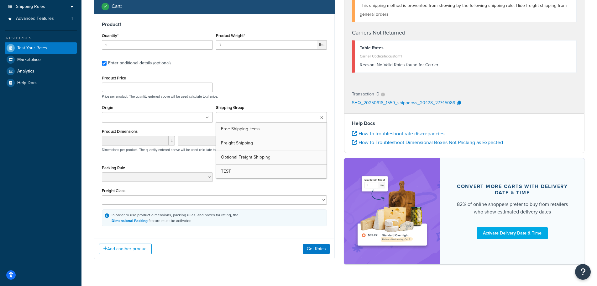
click at [251, 114] on ul at bounding box center [271, 117] width 111 height 10
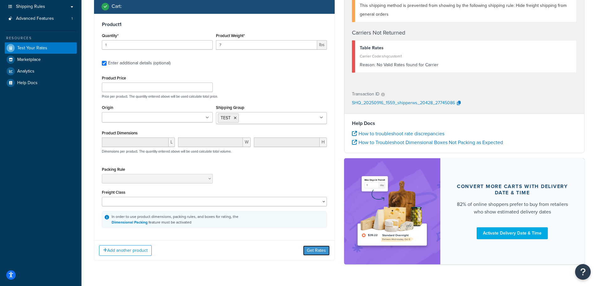
click at [310, 249] on button "Get Rates" at bounding box center [316, 250] width 27 height 10
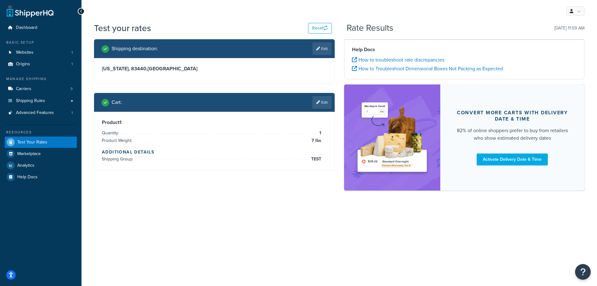
scroll to position [0, 0]
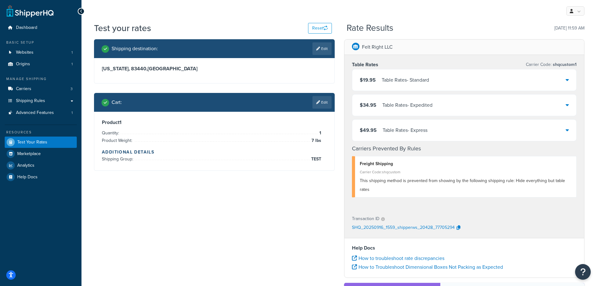
click at [569, 81] on icon at bounding box center [567, 79] width 3 height 5
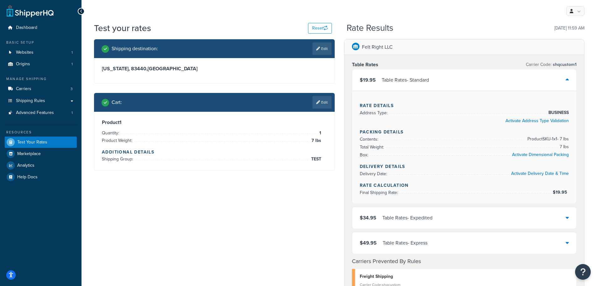
click at [569, 81] on icon at bounding box center [567, 79] width 3 height 5
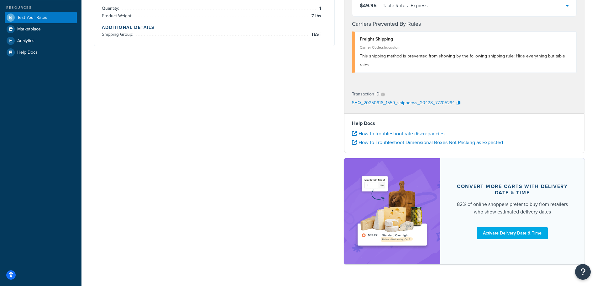
scroll to position [109, 0]
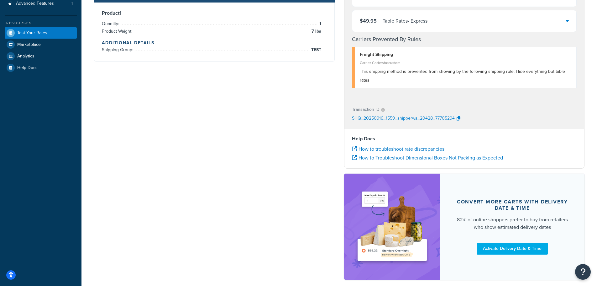
drag, startPoint x: 463, startPoint y: 131, endPoint x: 266, endPoint y: 177, distance: 202.2
click at [264, 177] on div "Shipping destination : Edit [US_STATE], 83440 , [GEOGRAPHIC_DATA] Cart : Edit P…" at bounding box center [339, 107] width 500 height 355
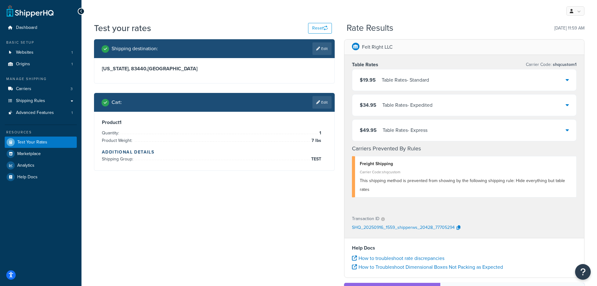
click at [566, 105] on icon at bounding box center [567, 104] width 3 height 5
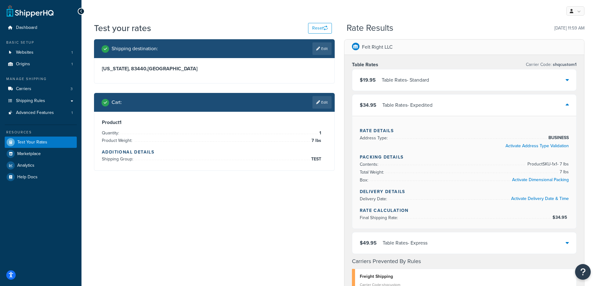
click at [566, 105] on icon at bounding box center [567, 104] width 3 height 5
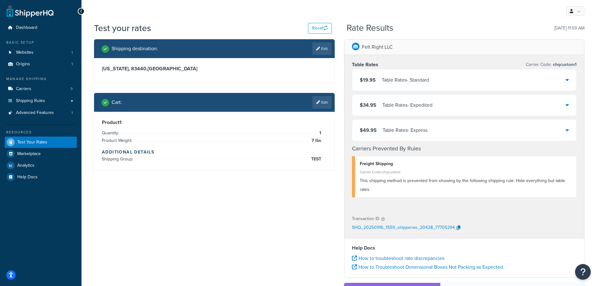
click at [578, 267] on button "Open Resource Center" at bounding box center [583, 272] width 16 height 16
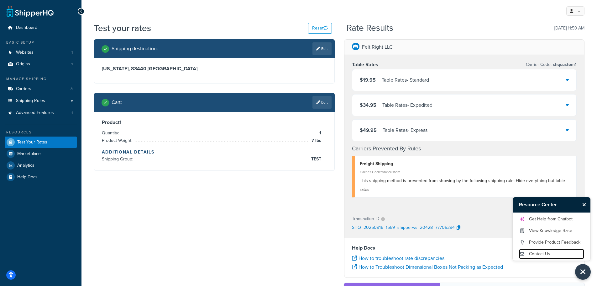
click at [544, 253] on link "Contact Us" at bounding box center [551, 254] width 65 height 10
click at [585, 202] on icon "Close Resource Center" at bounding box center [584, 204] width 4 height 5
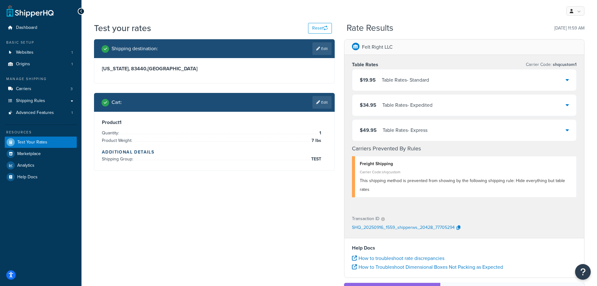
click at [580, 271] on button "Open Resource Center" at bounding box center [583, 272] width 16 height 16
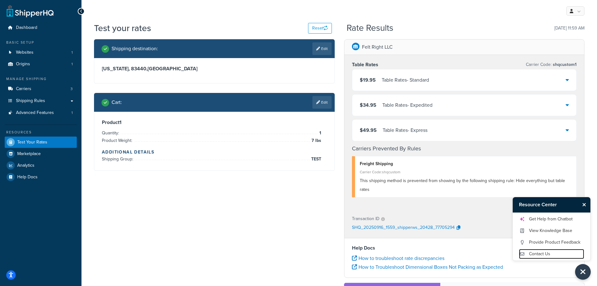
click at [540, 251] on link "Contact Us" at bounding box center [551, 254] width 65 height 10
click at [547, 219] on link "Get Help from Chatbot" at bounding box center [551, 219] width 65 height 10
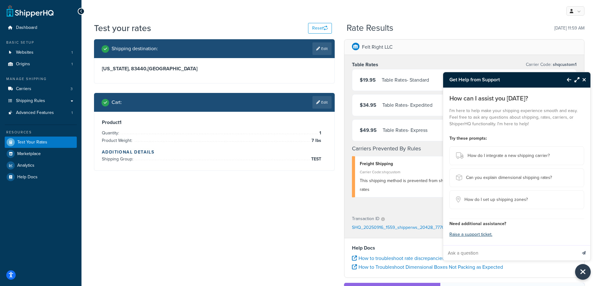
click at [467, 253] on input "Ask a question" at bounding box center [510, 252] width 134 height 15
type input "I have just created a new custom carrier with weight based table rates. When I …"
click at [577, 245] on button "Send message" at bounding box center [583, 252] width 13 height 15
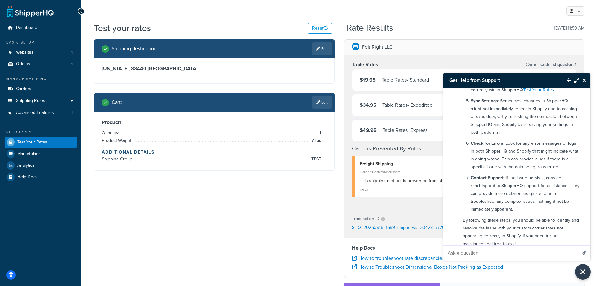
scroll to position [282, 0]
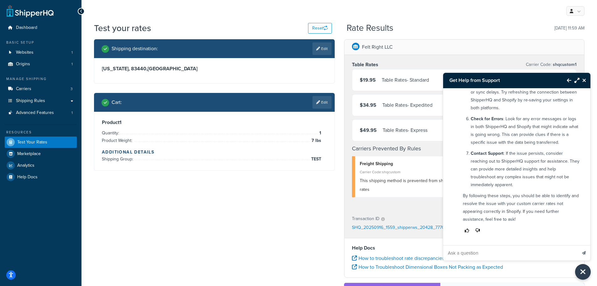
click at [566, 82] on button "Back to Resource Center" at bounding box center [566, 80] width 11 height 14
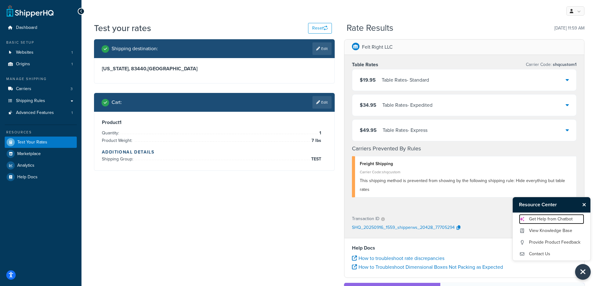
click at [553, 217] on link "Get Help from Chatbot" at bounding box center [551, 219] width 65 height 10
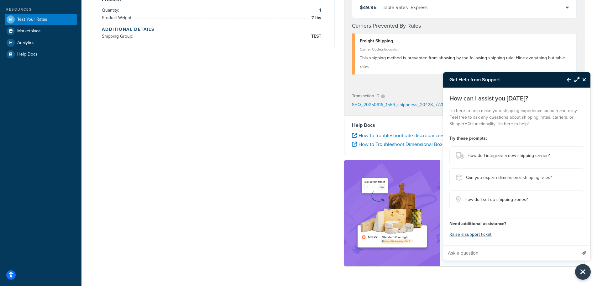
scroll to position [125, 0]
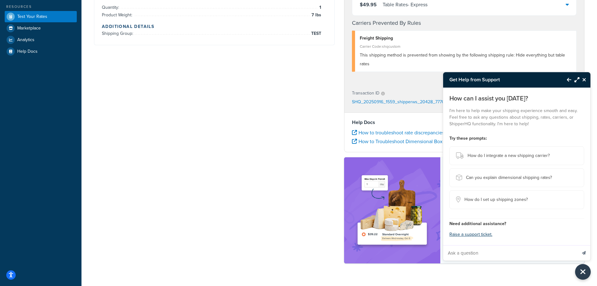
click at [575, 80] on icon "Maximize Resource Center" at bounding box center [577, 79] width 5 height 5
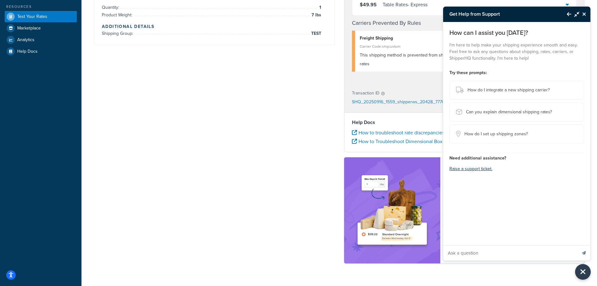
drag, startPoint x: 510, startPoint y: 192, endPoint x: 515, endPoint y: 183, distance: 9.3
click at [511, 190] on div "How can I assist you today? I'm here to help make your shipping experience smoo…" at bounding box center [516, 141] width 147 height 238
click at [584, 14] on icon "Close Resource Center" at bounding box center [584, 14] width 4 height 5
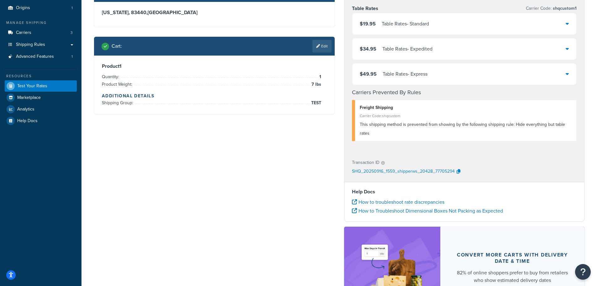
scroll to position [0, 0]
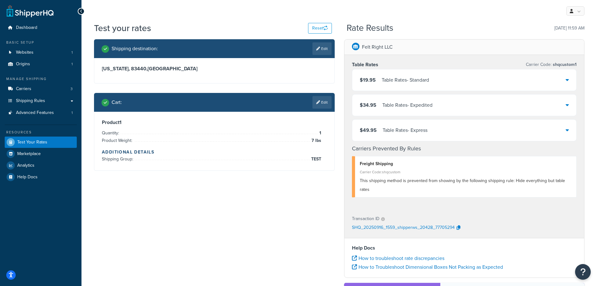
click at [325, 102] on link "Edit" at bounding box center [322, 102] width 19 height 13
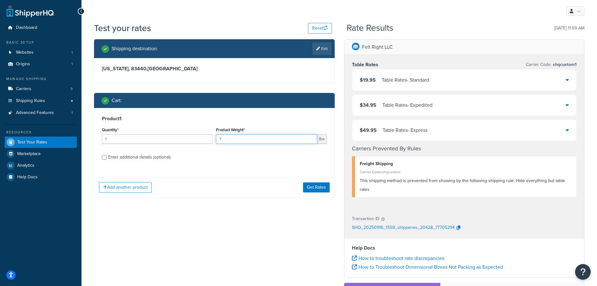
click at [245, 141] on input "7" at bounding box center [266, 138] width 101 height 9
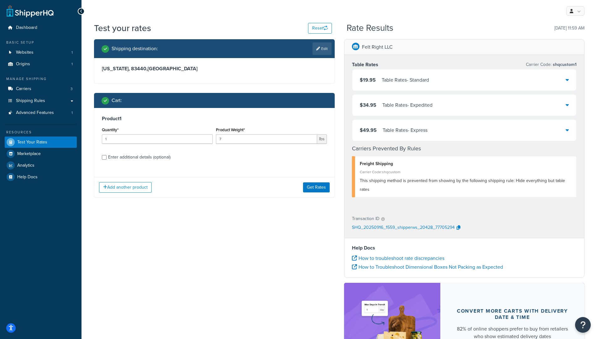
click at [306, 249] on div "Shipping destination : Edit Idaho, 83440 , United States Cart : Product 1 Quant…" at bounding box center [339, 216] width 500 height 355
click at [276, 274] on div "Shipping destination : Edit Idaho, 83440 , United States Cart : Product 1 Quant…" at bounding box center [339, 216] width 500 height 355
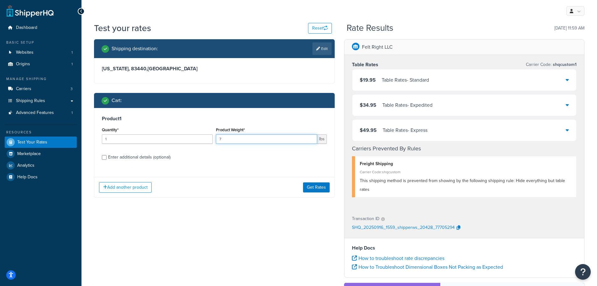
click at [254, 139] on input "7" at bounding box center [266, 138] width 101 height 9
type input "55"
click at [312, 186] on button "Get Rates" at bounding box center [316, 187] width 27 height 10
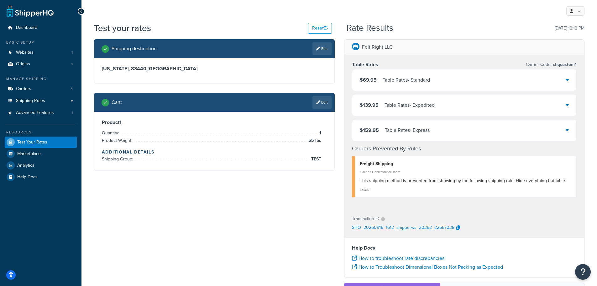
click at [322, 105] on link "Edit" at bounding box center [322, 102] width 19 height 13
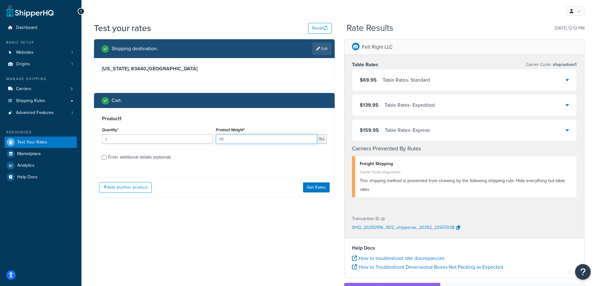
click at [293, 141] on input "55" at bounding box center [266, 138] width 101 height 9
type input "5"
type input "7"
click at [324, 187] on button "Get Rates" at bounding box center [316, 187] width 27 height 10
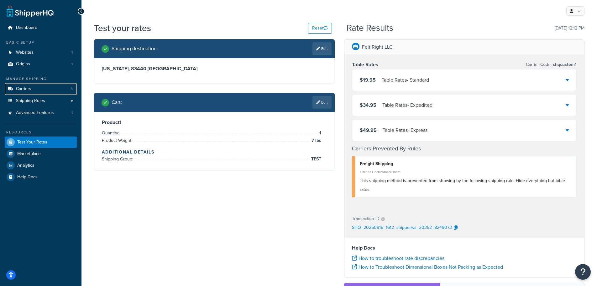
click at [32, 86] on link "Carriers 3" at bounding box center [41, 89] width 72 height 12
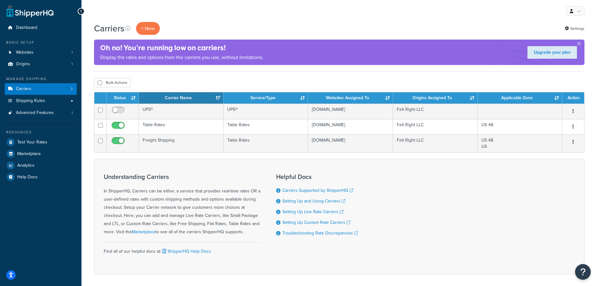
click at [117, 127] on input "checkbox" at bounding box center [118, 127] width 17 height 8
checkbox input "false"
